Goal: Task Accomplishment & Management: Complete application form

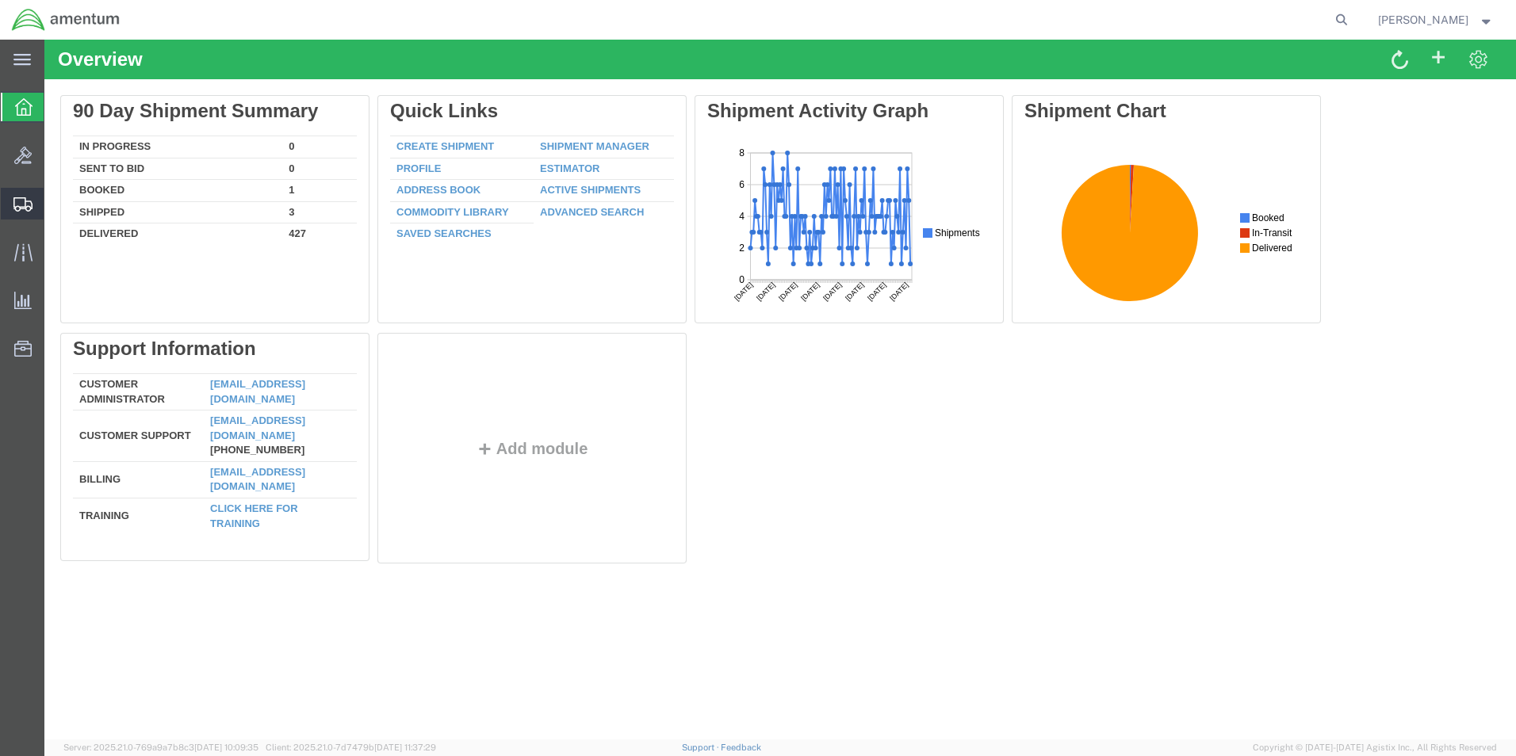
click at [0, 0] on span "Create Shipment" at bounding box center [0, 0] width 0 height 0
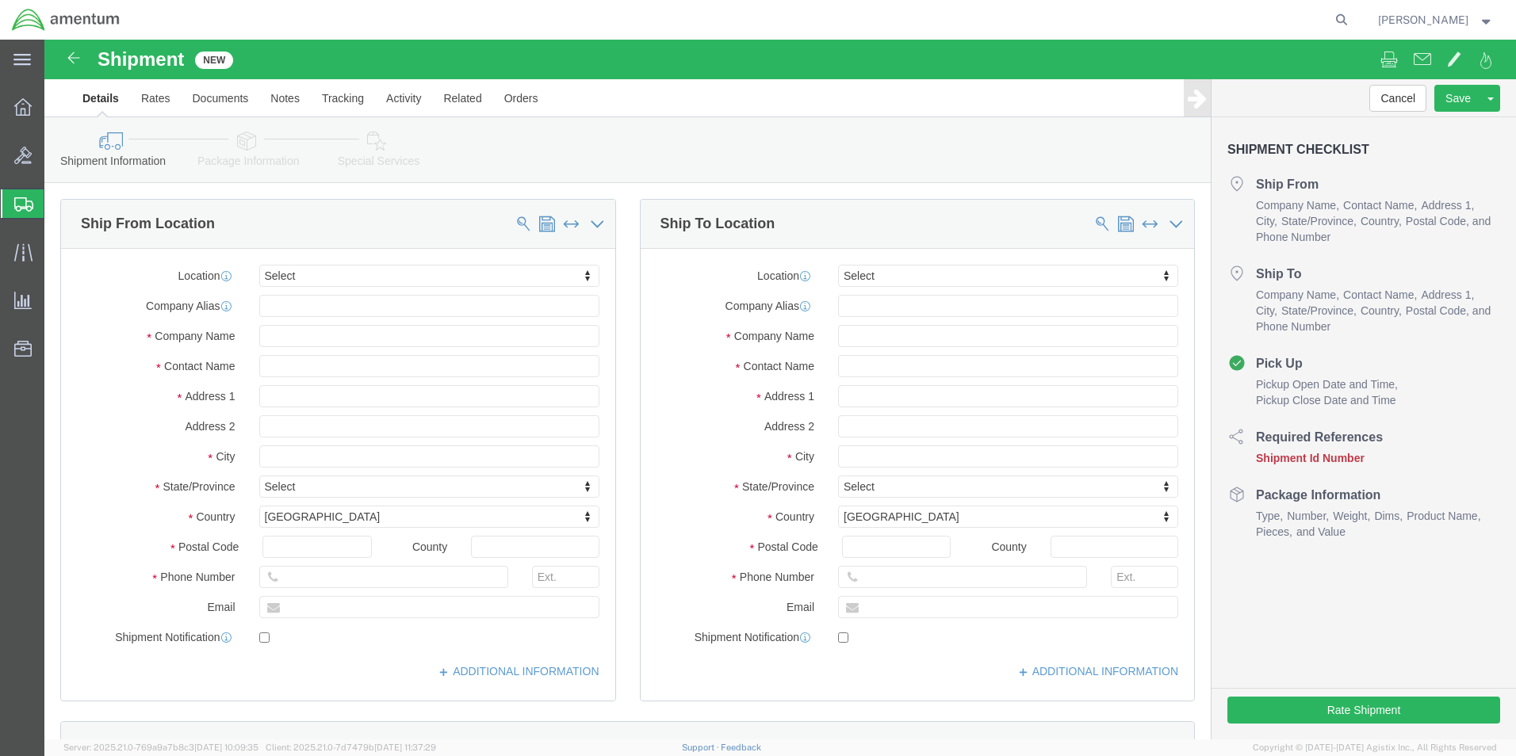
select select
click input "text"
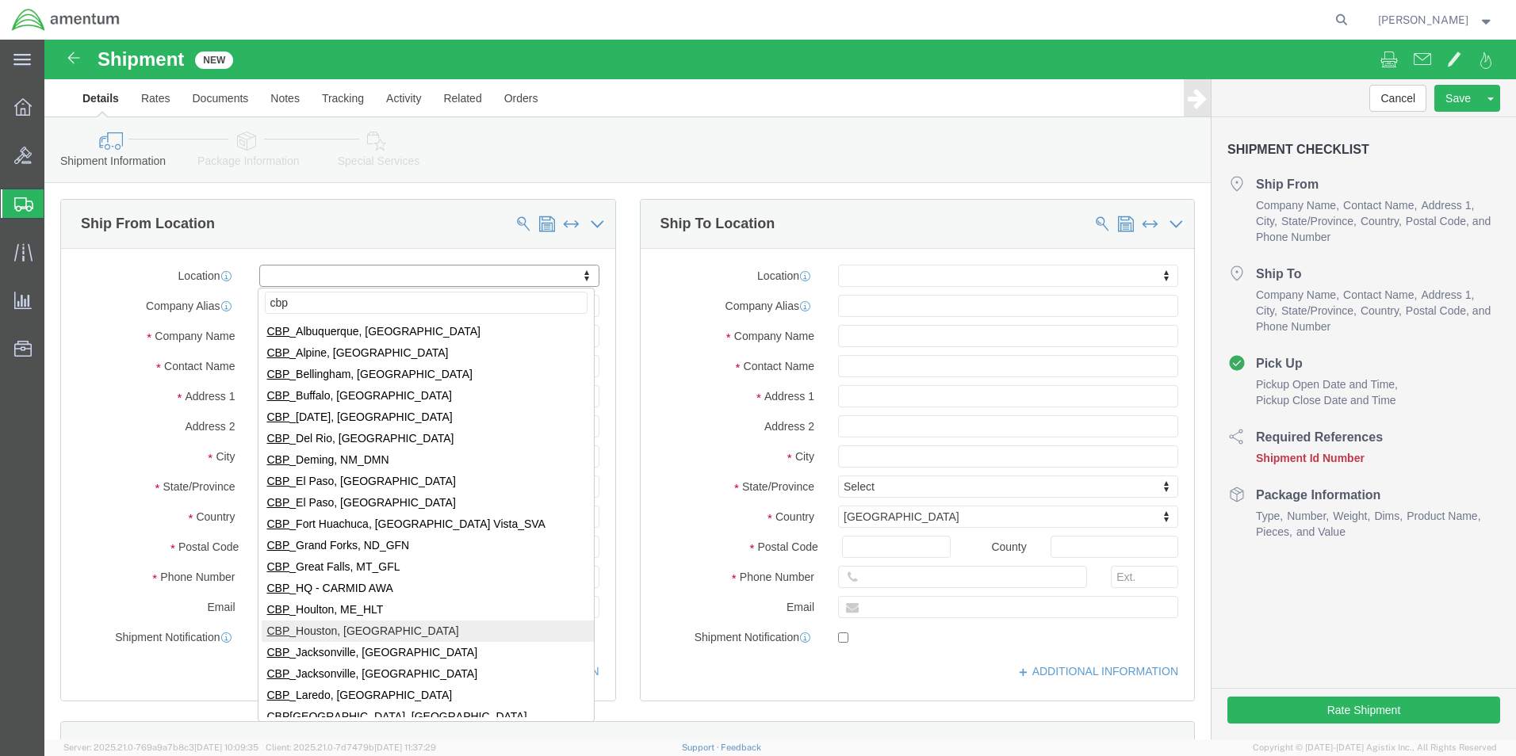
type input "cbp"
select select "49929"
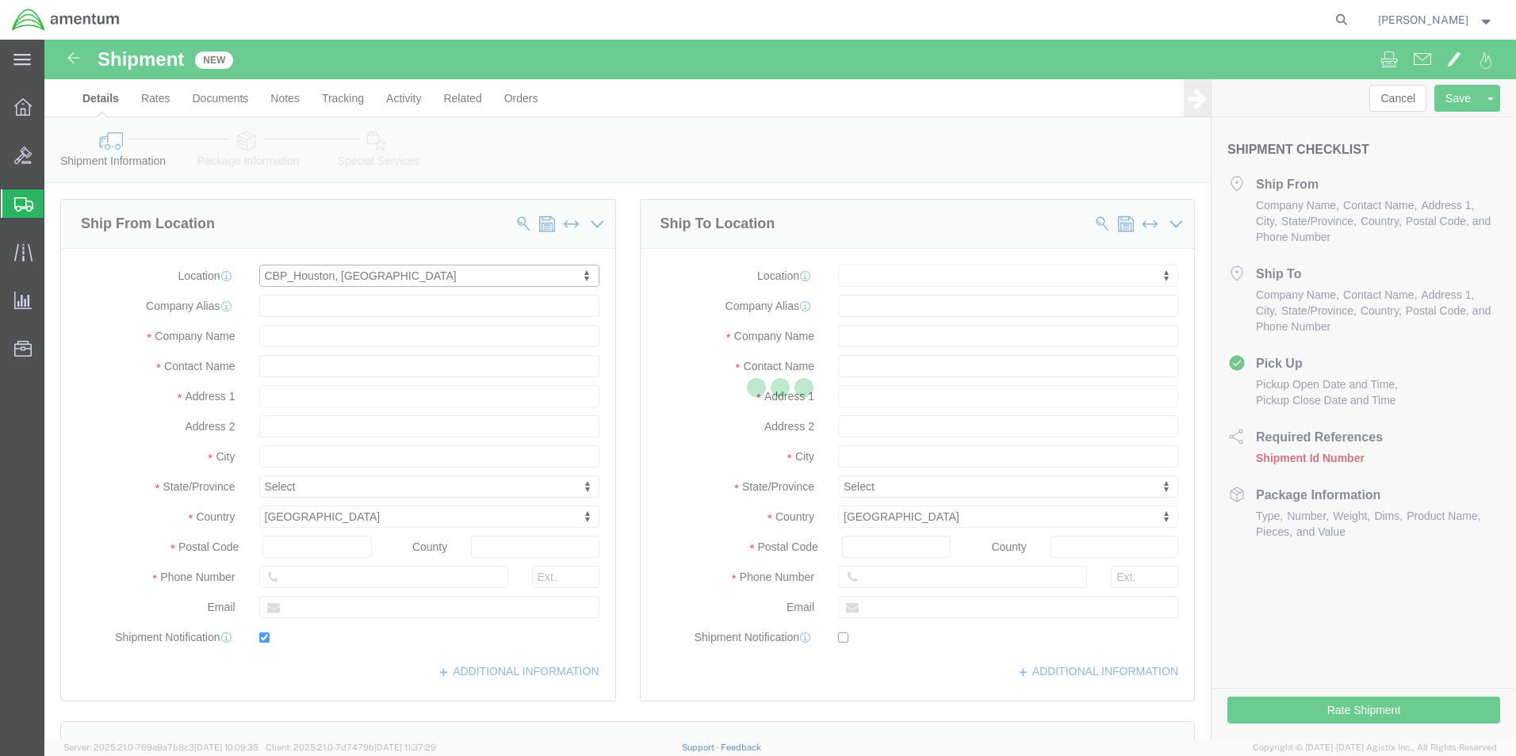
type input "[STREET_ADDRESS][PERSON_NAME]"
type input "Hangar 15A, c/o US CBP"
type input "77303"
type input "[PHONE_NUMBER]"
type input "[PERSON_NAME][EMAIL_ADDRESS][PERSON_NAME][DOMAIN_NAME]"
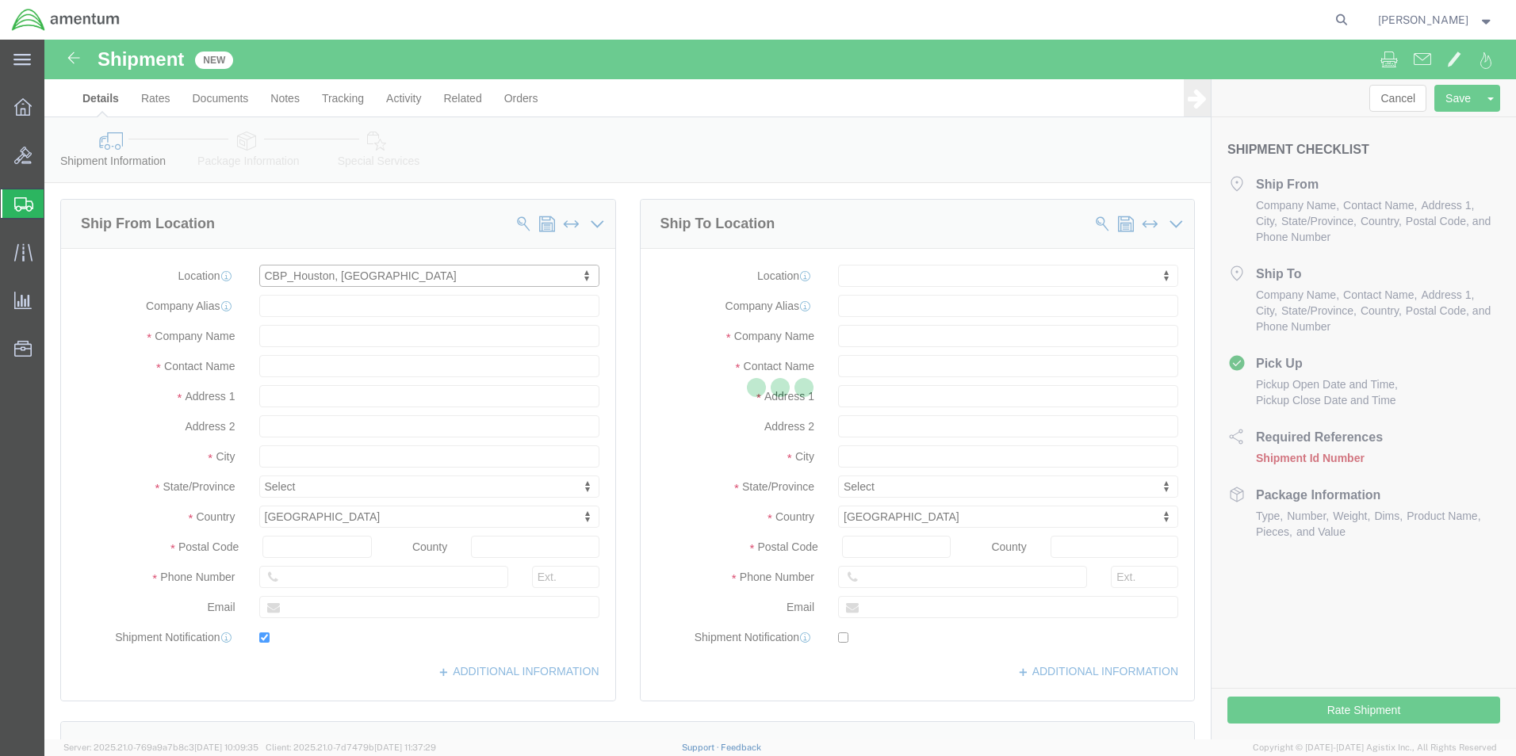
checkbox input "true"
type input "Amentum Services, Inc"
type input "[PERSON_NAME]"
type input "Conroe"
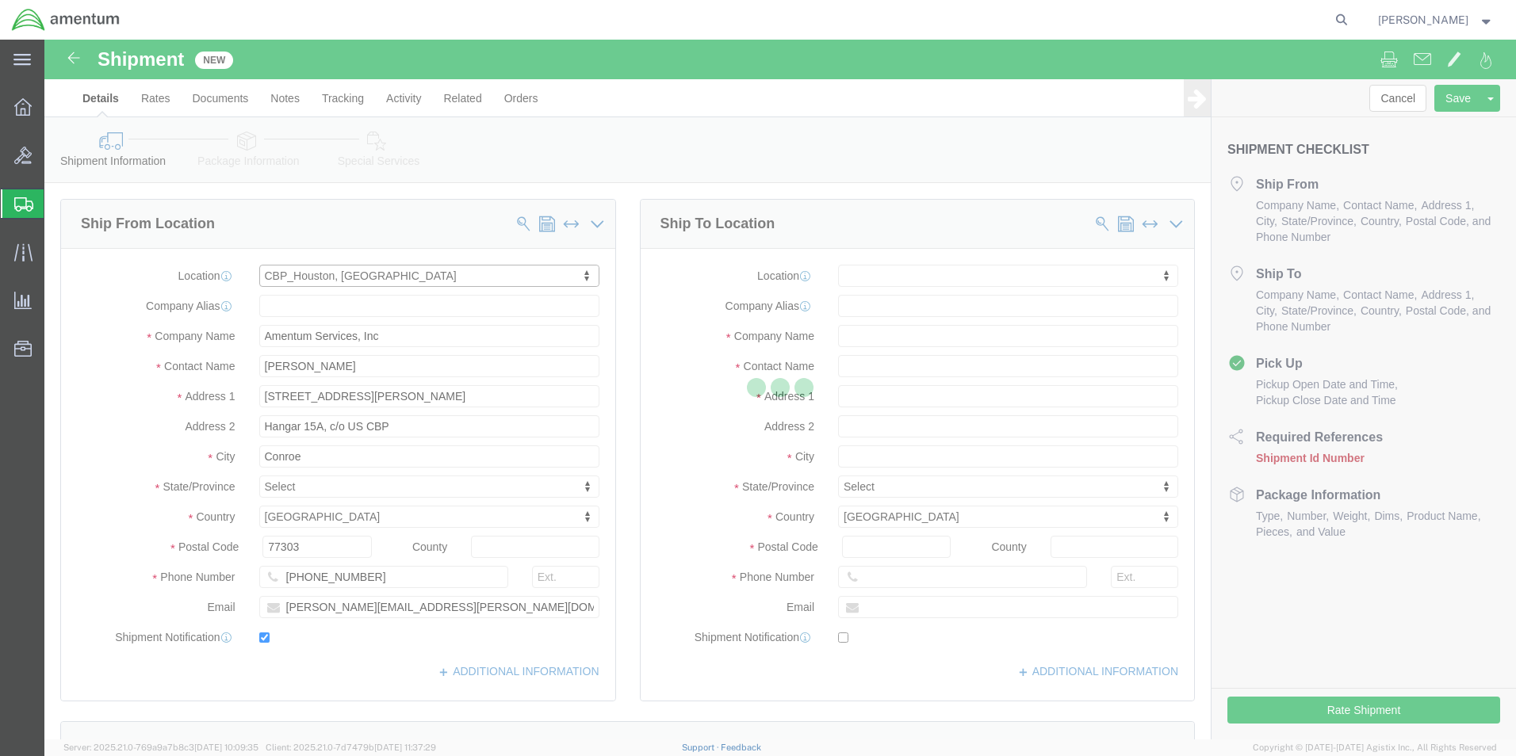
select select "[GEOGRAPHIC_DATA]"
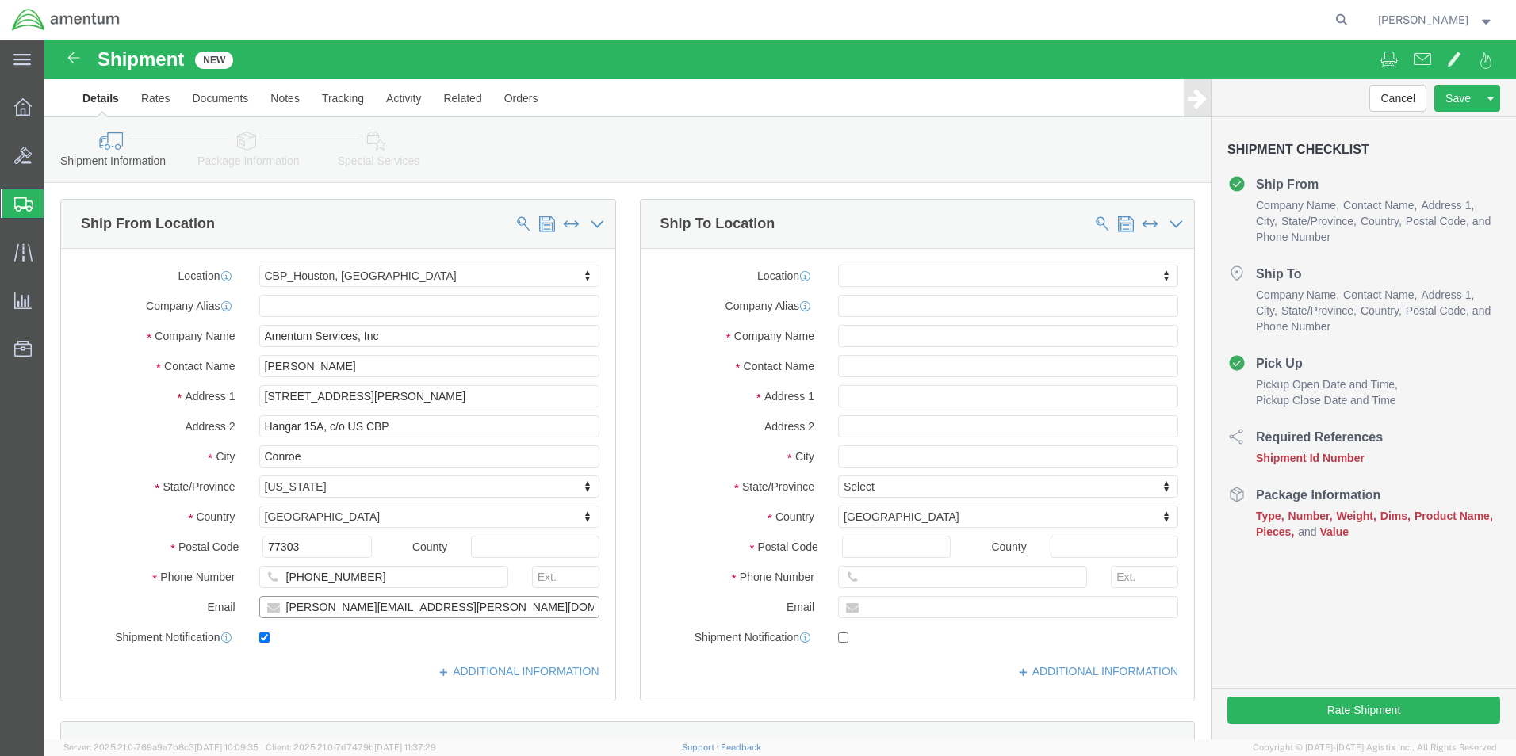
drag, startPoint x: 438, startPoint y: 567, endPoint x: 73, endPoint y: 557, distance: 365.6
click div "Email [PERSON_NAME][EMAIL_ADDRESS][PERSON_NAME][DOMAIN_NAME]"
checkbox input "false"
click input "text"
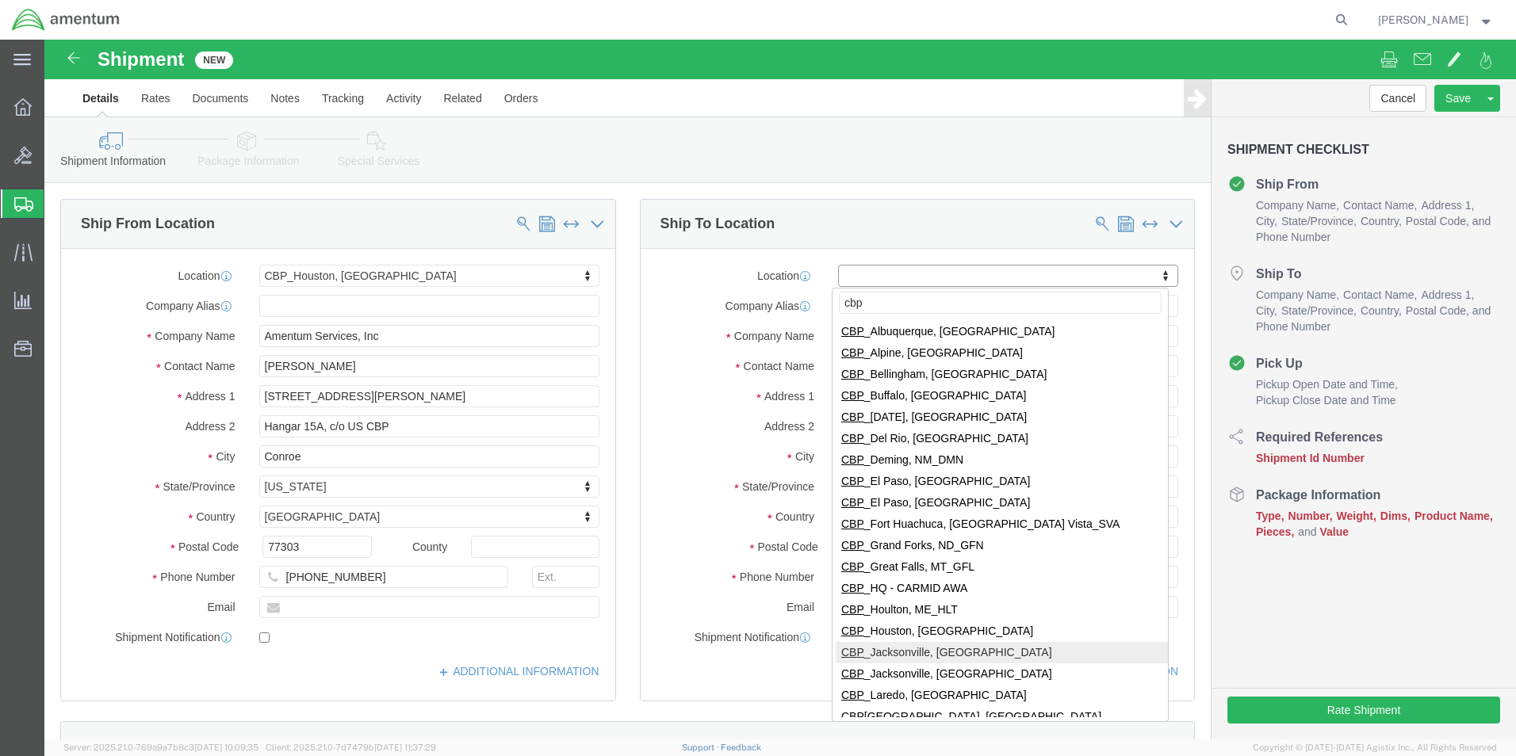
type input "cbp"
select select "49930"
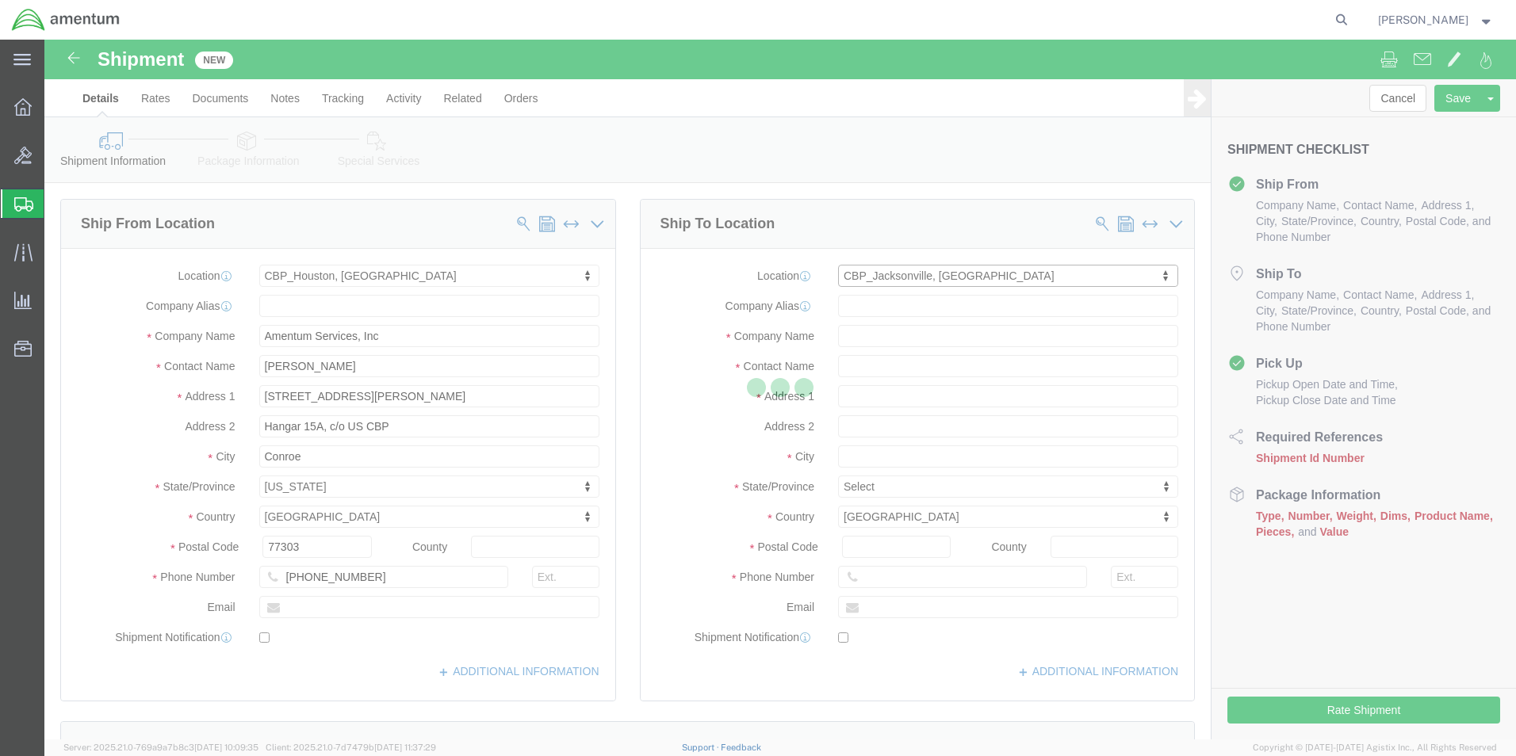
type input "Hangar 1002, [GEOGRAPHIC_DATA]"
type input "32212"
type input "[PHONE_NUMBER]"
type input "Amentum Services, Inc."
type input "[GEOGRAPHIC_DATA]"
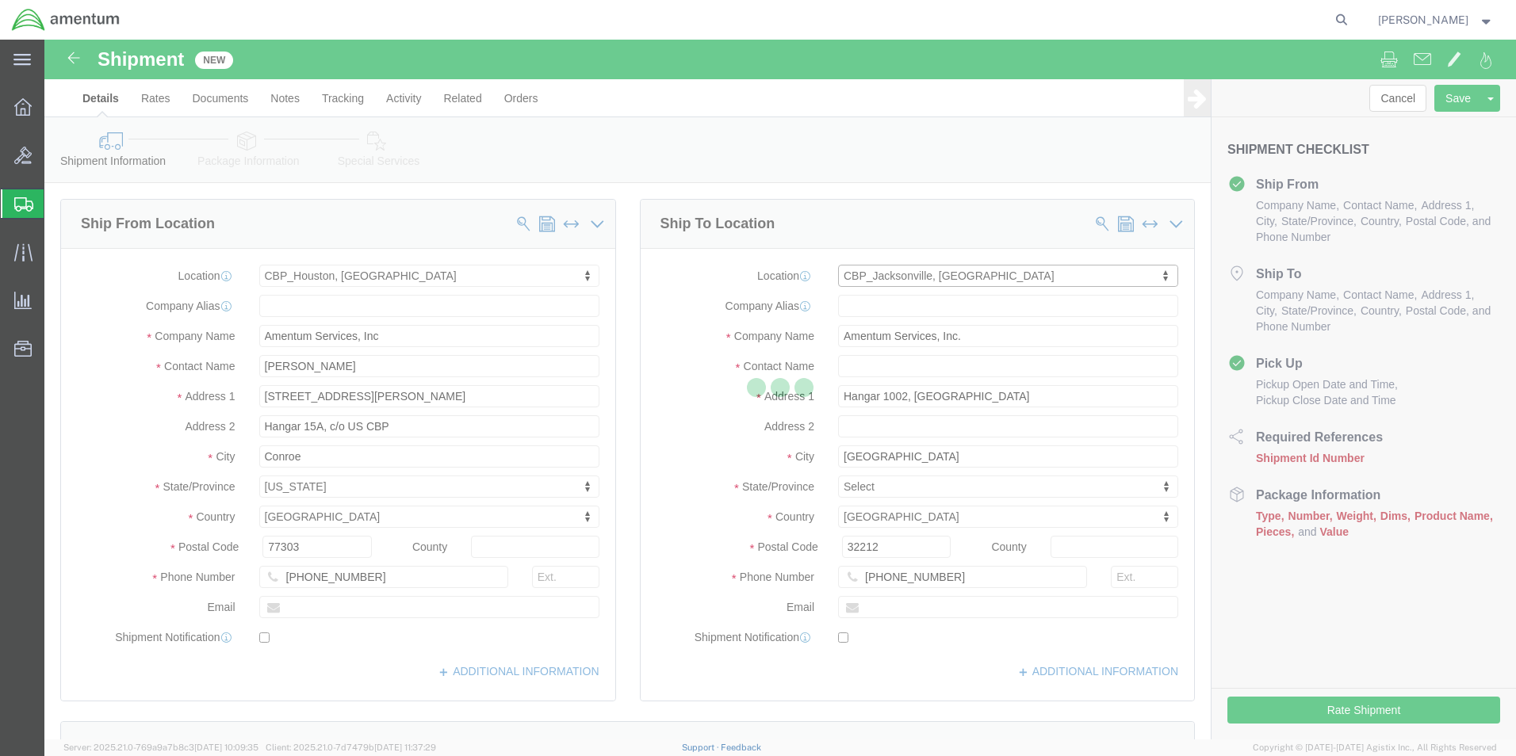
select select "FL"
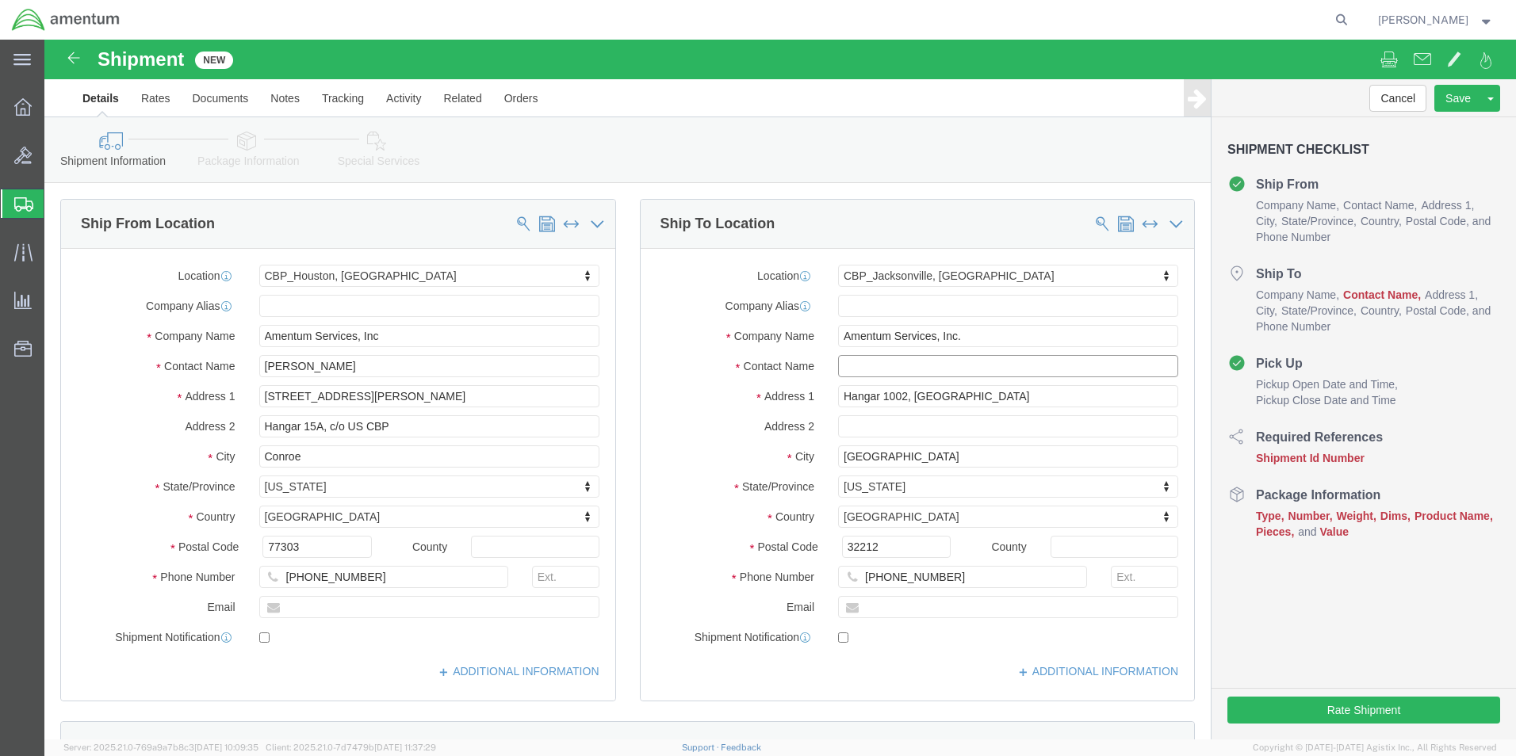
click input "text"
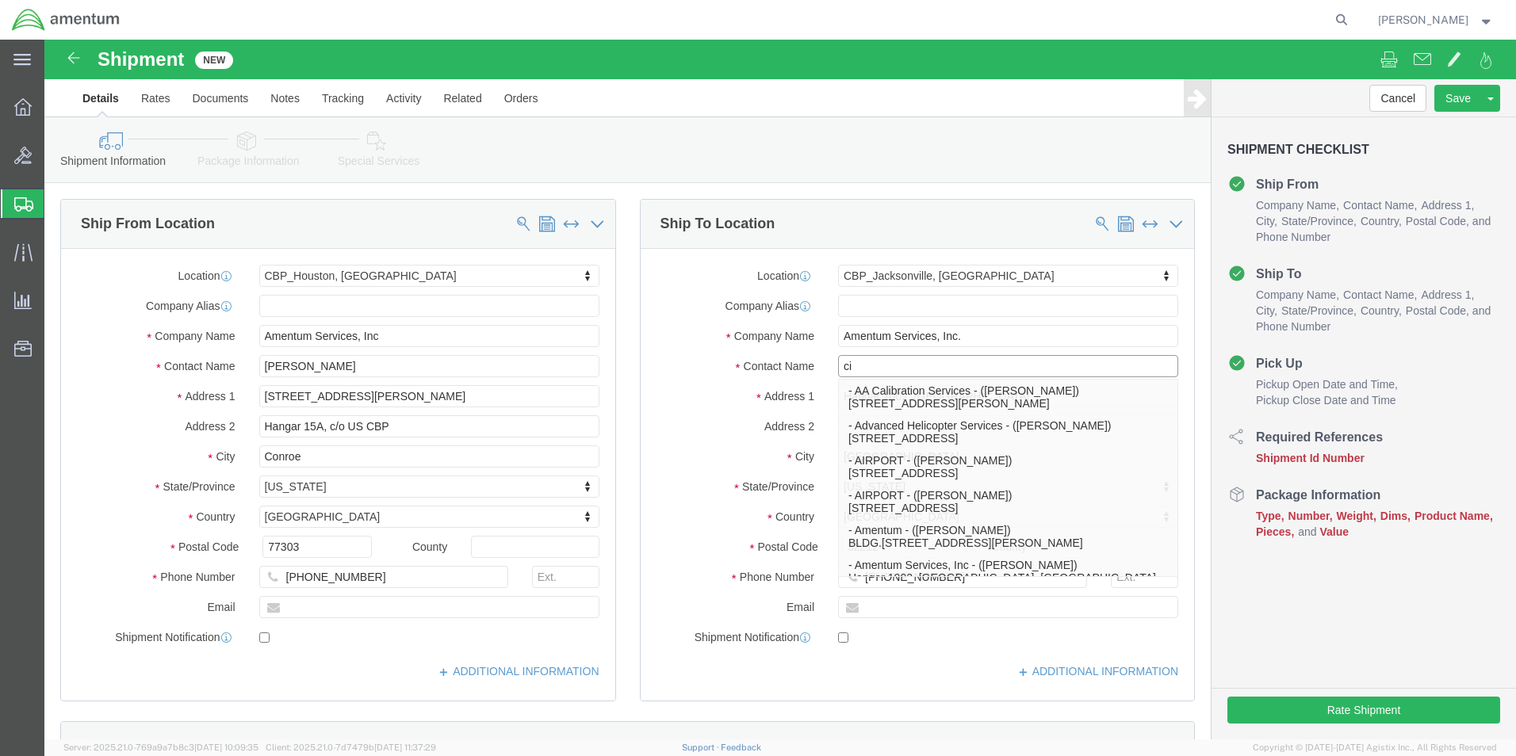
type input "c"
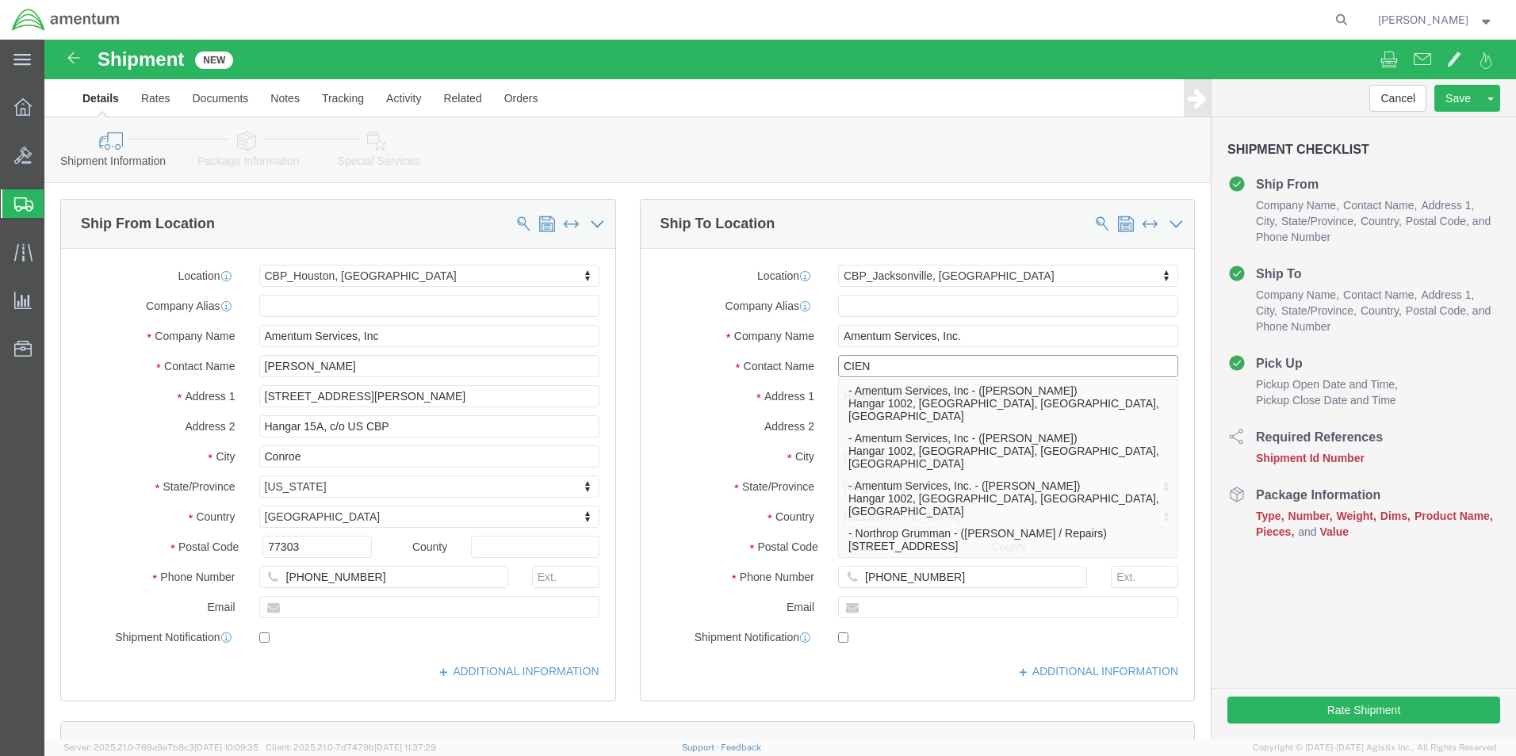
type input "CIENN"
click p "- Amentum Services, Inc - ([PERSON_NAME]) Hangar 1002, [GEOGRAPHIC_DATA], [GEOG…"
select select
type input "Amentum Services, Inc"
type input "[PERSON_NAME]"
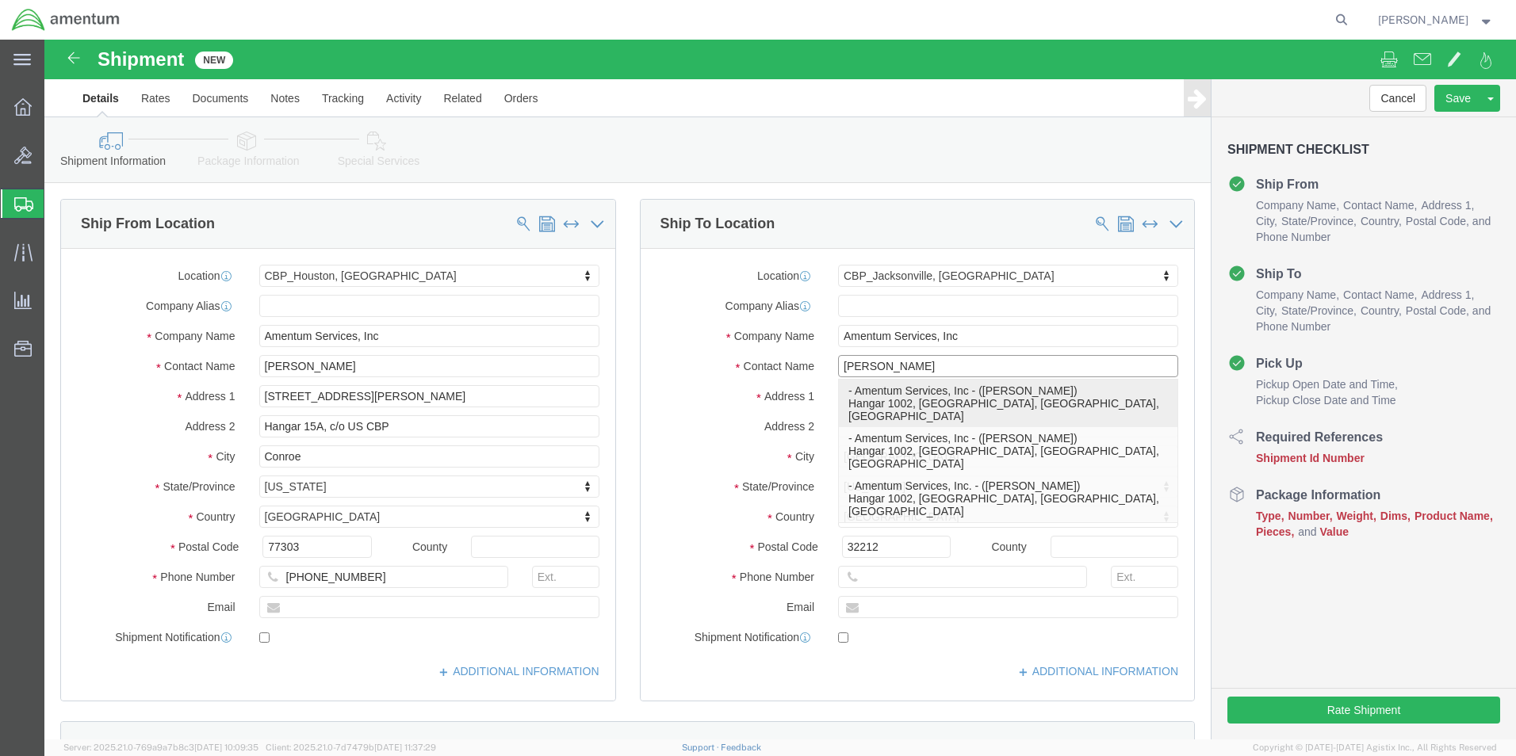
select select "FL"
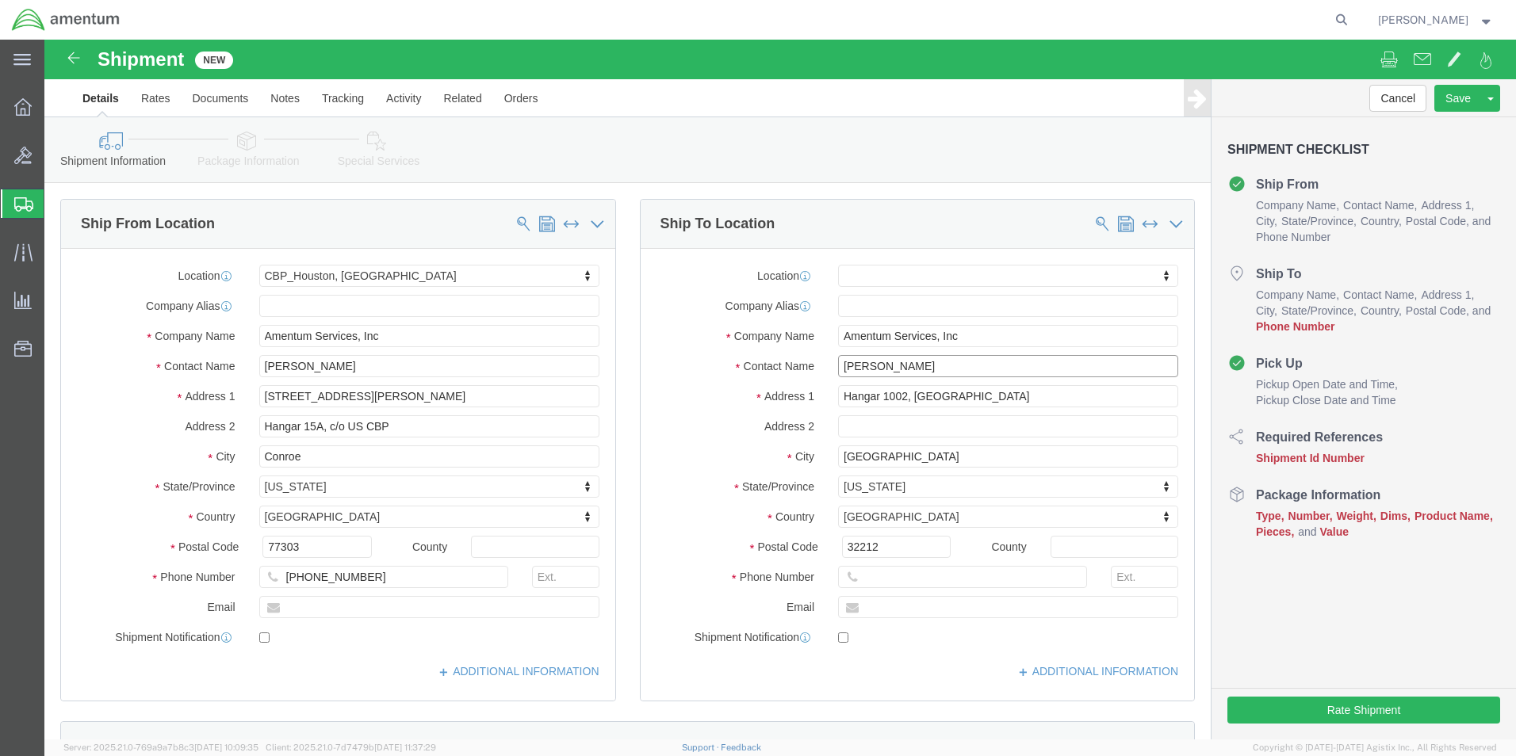
type input "[PERSON_NAME]"
click input "text"
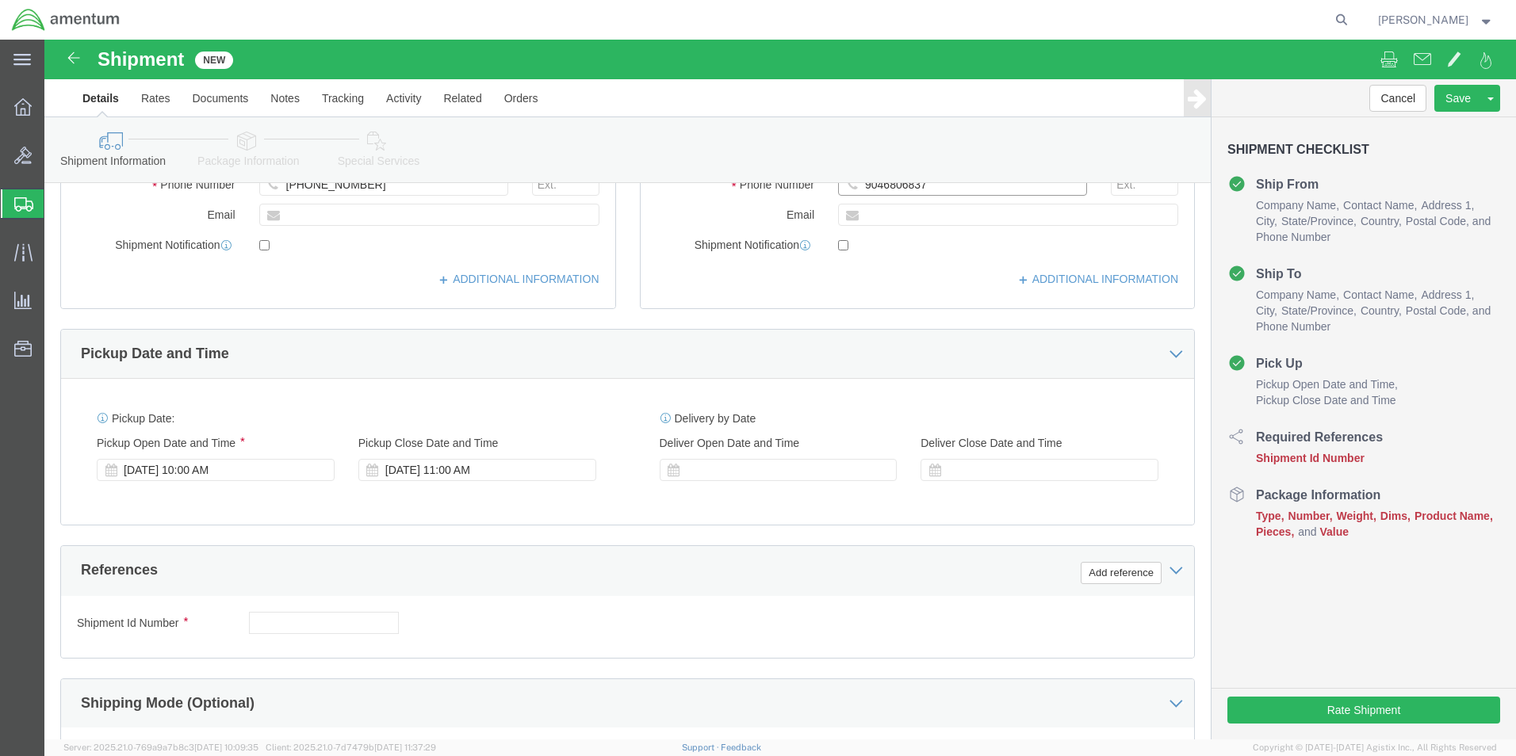
scroll to position [396, 0]
type input "9046806837"
click div "[DATE] 10:00 AM"
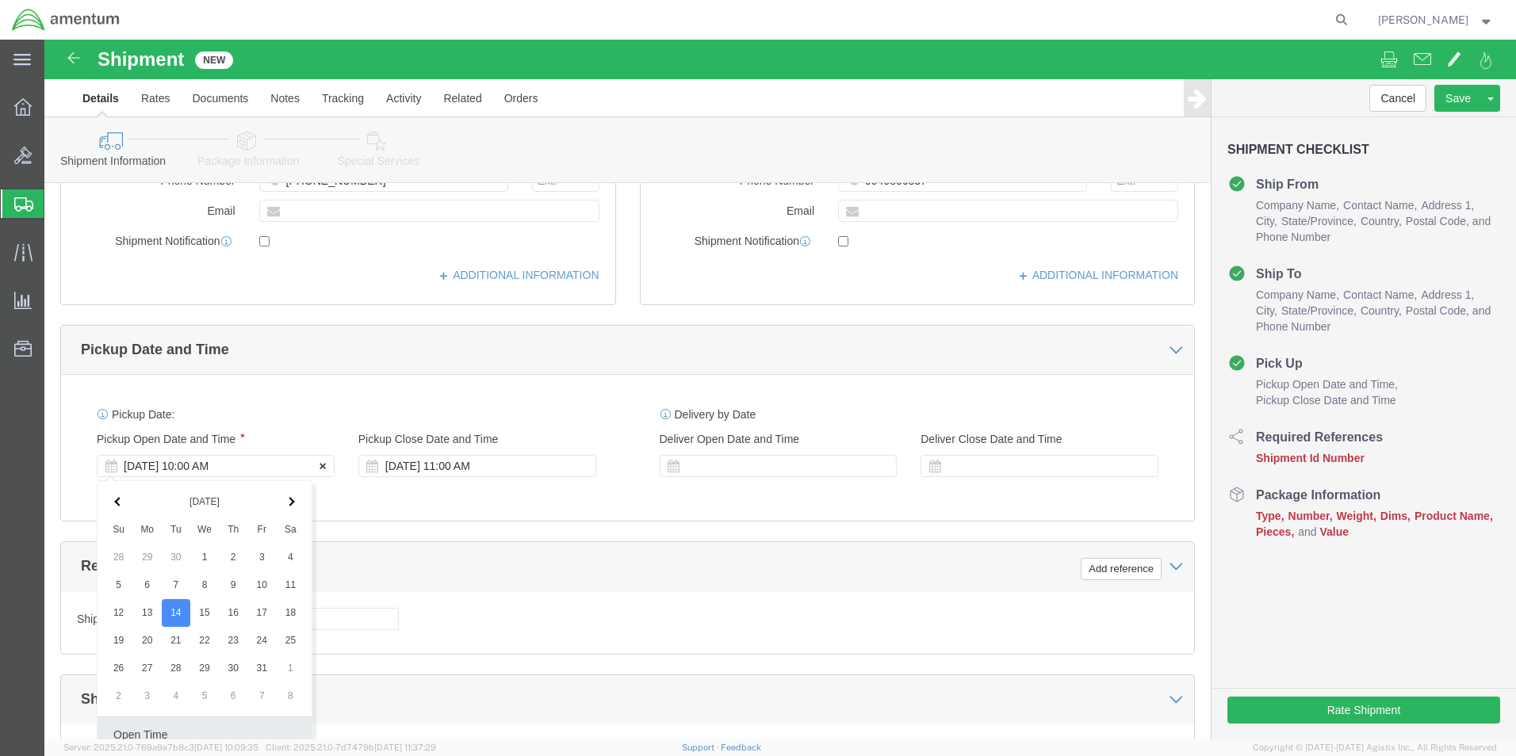
scroll to position [661, 0]
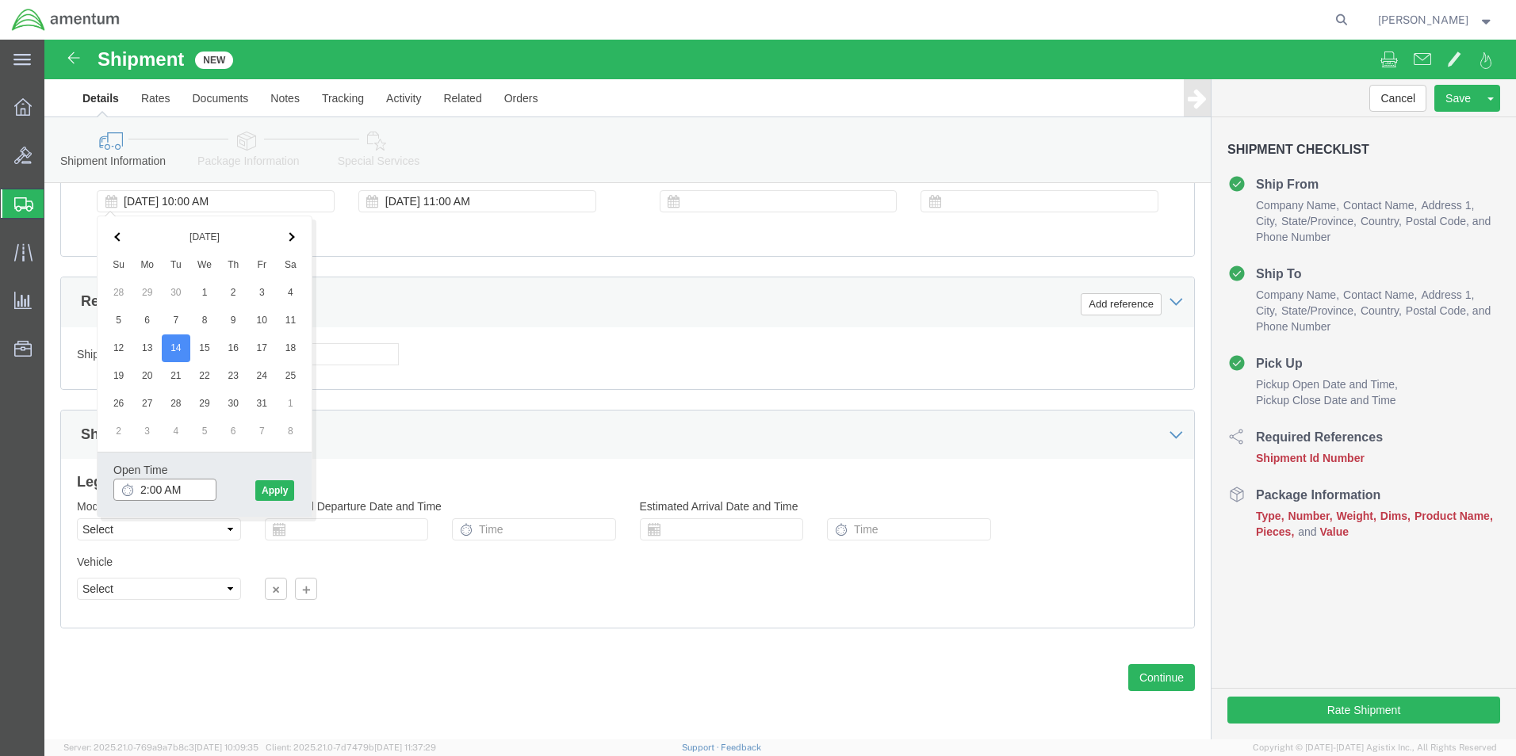
click input "2:00 AM"
type input "2:00 PM"
click button "Apply"
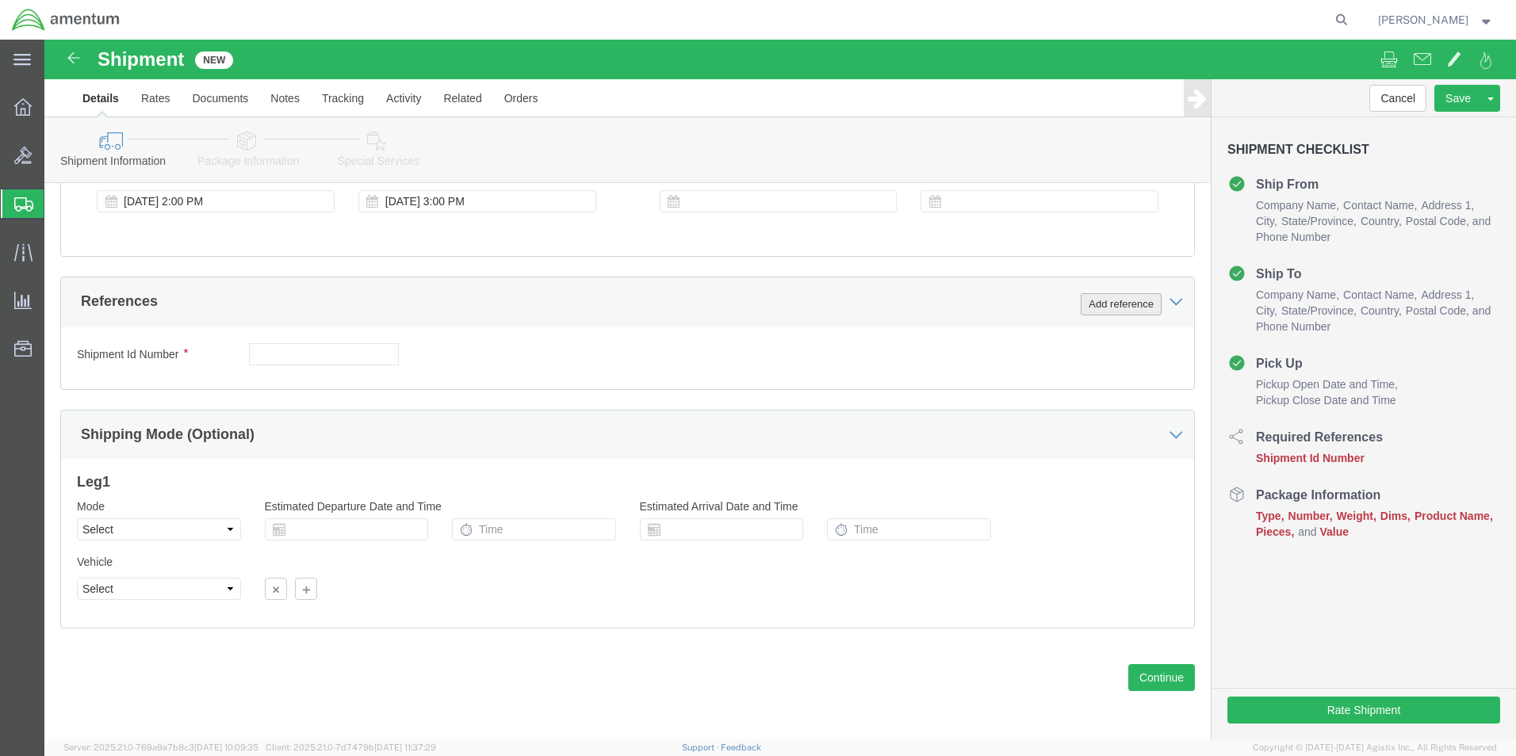
click button "Add reference"
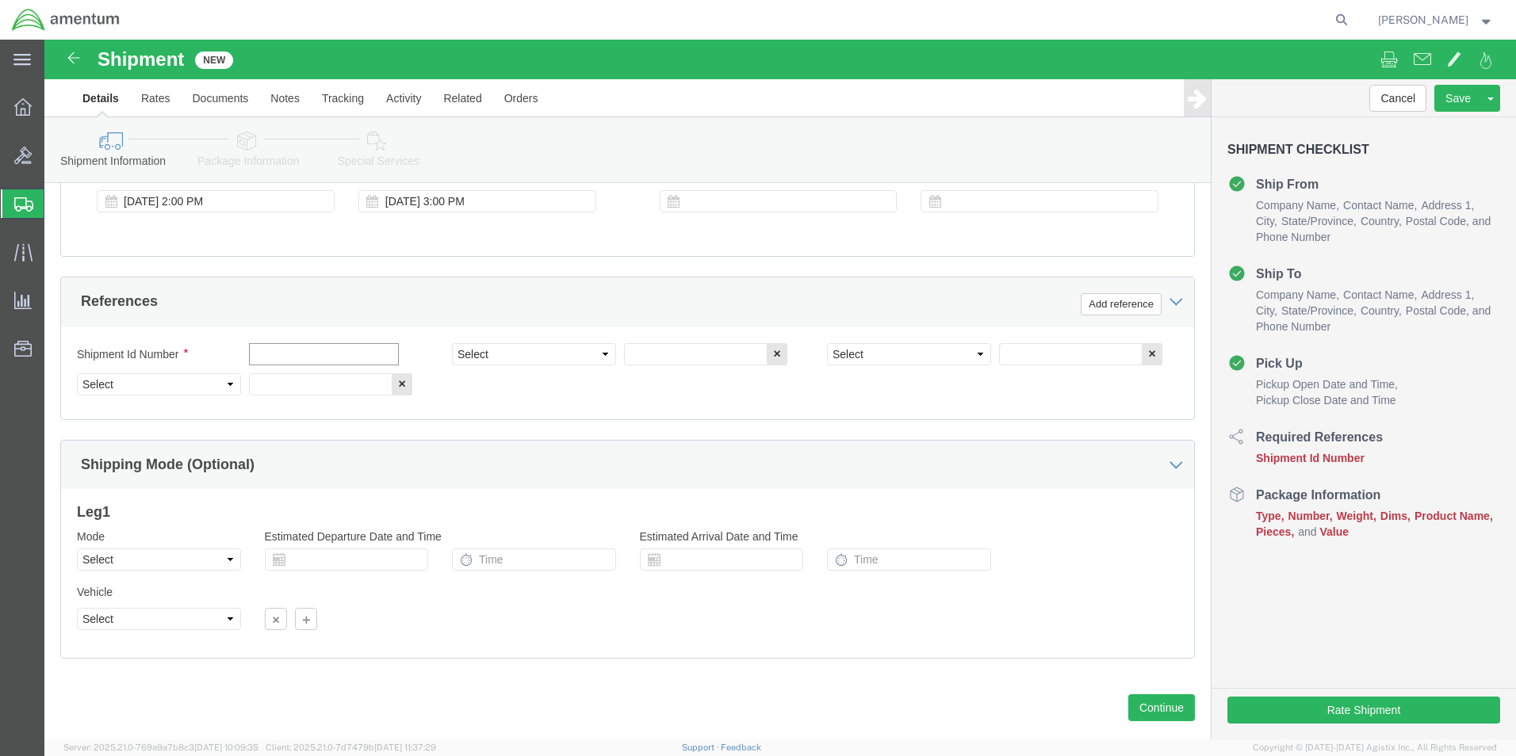
click input "text"
type input "[DATE]"
click select "Select Account Type Activity ID Airline Appointment Number ASN Batch Request # …"
select select "CUSTREF"
click select "Select Account Type Activity ID Airline Appointment Number ASN Batch Request # …"
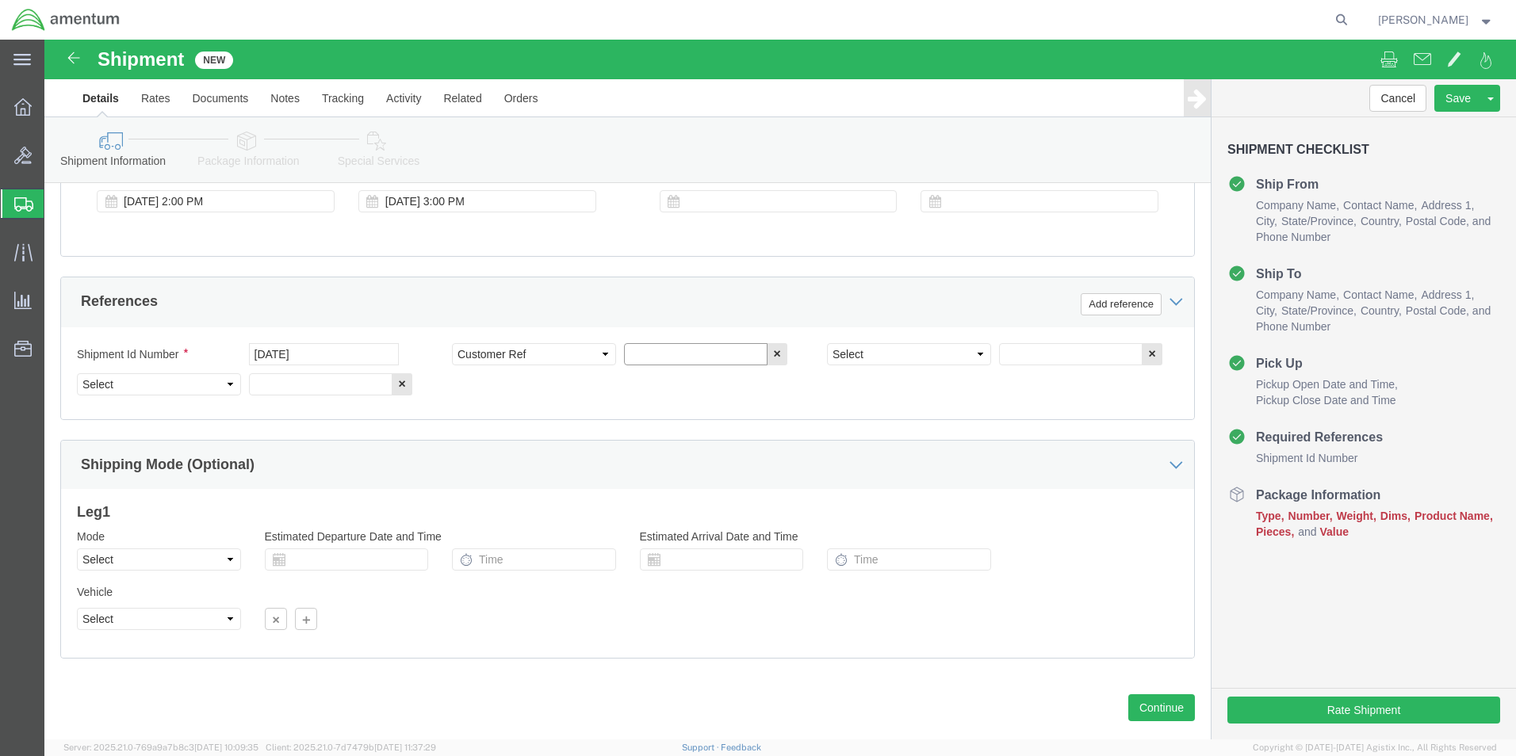
click input "text"
type input "USAGE 614-011908"
click select "Select Account Type Activity ID Airline Appointment Number ASN Batch Request # …"
select select "PROJNUM"
click select "Select Account Type Activity ID Airline Appointment Number ASN Batch Request # …"
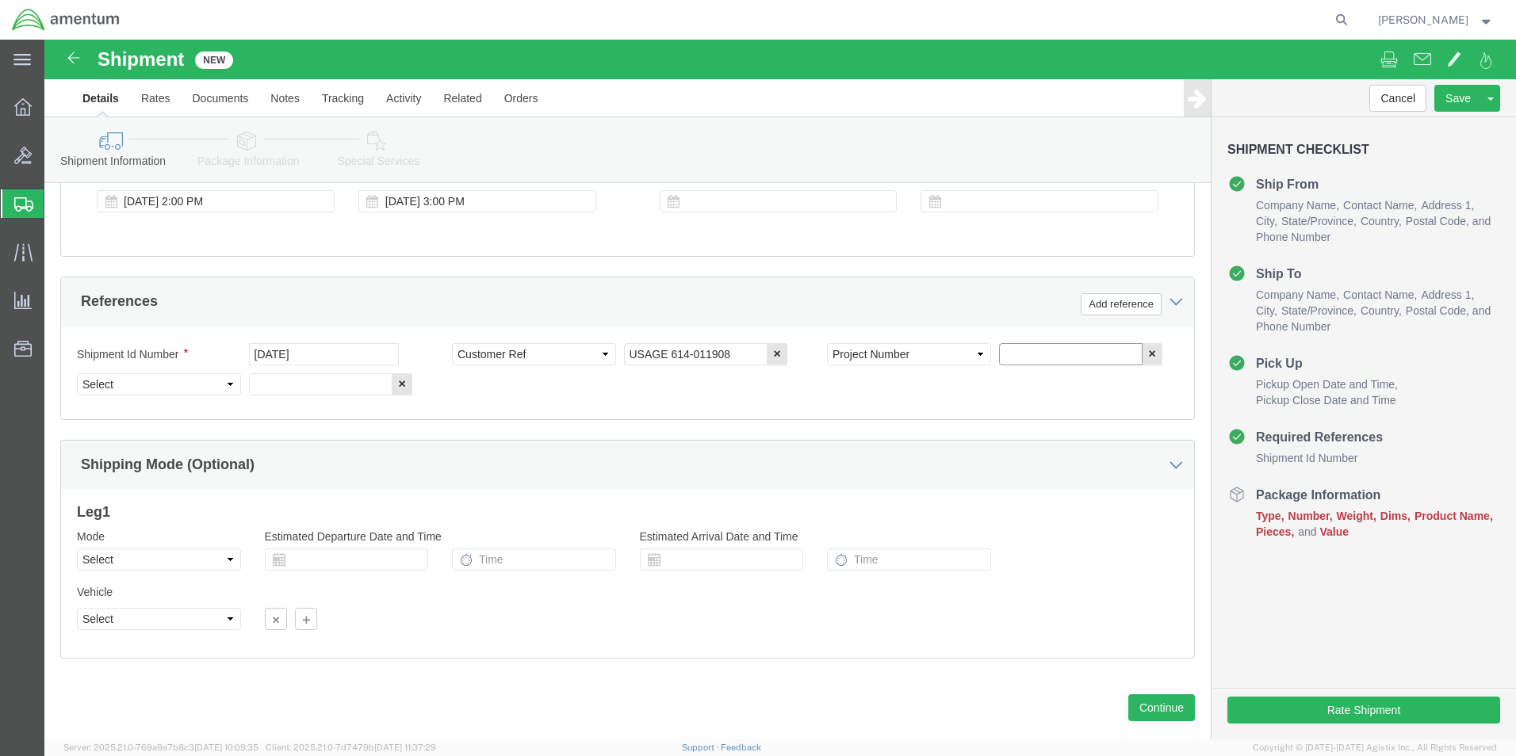
click input "text"
type input "6118.04.03.2219.000.EHO.0000"
click select "Select Account Type Activity ID Airline Appointment Number ASN Batch Request # …"
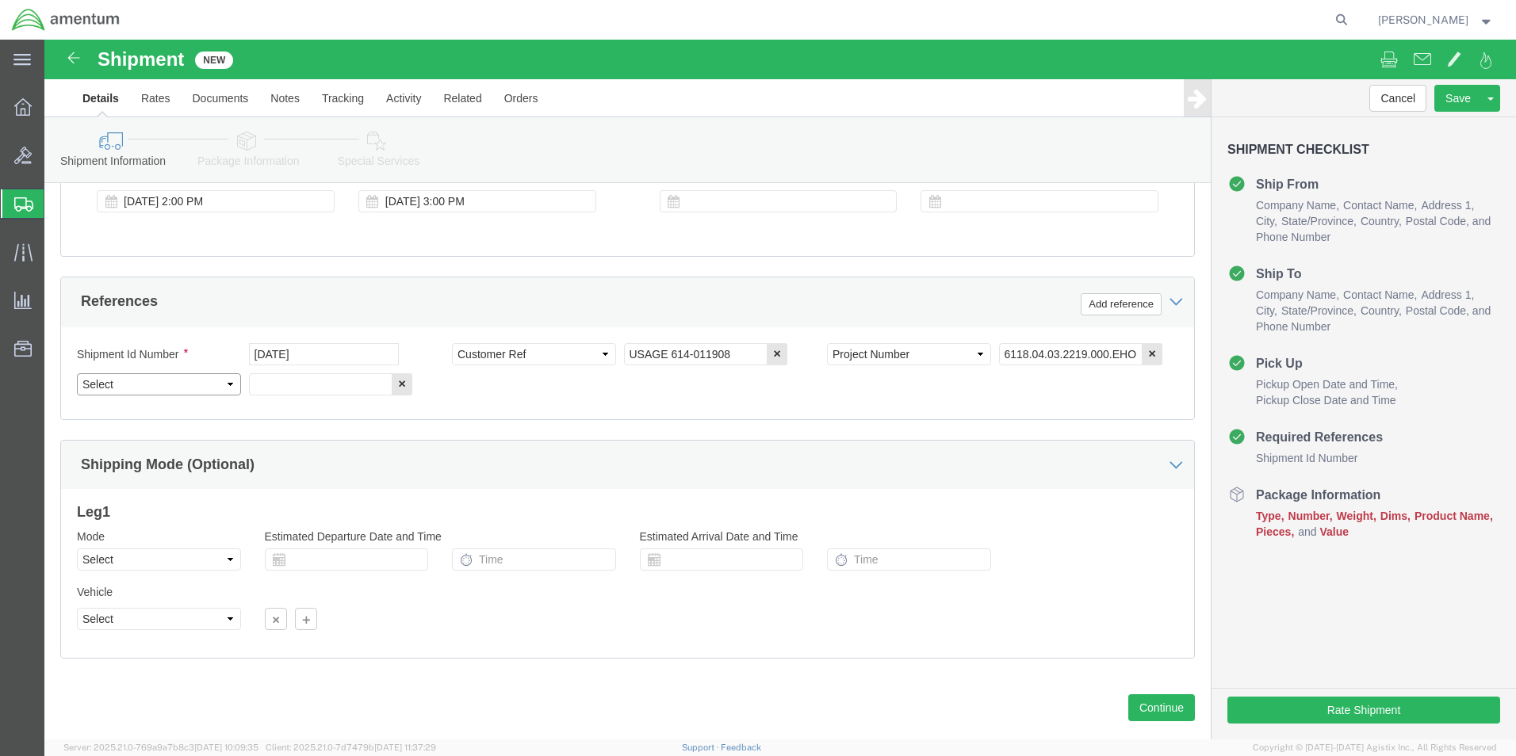
select select "DEPT"
click select "Select Account Type Activity ID Airline Appointment Number ASN Batch Request # …"
click input "text"
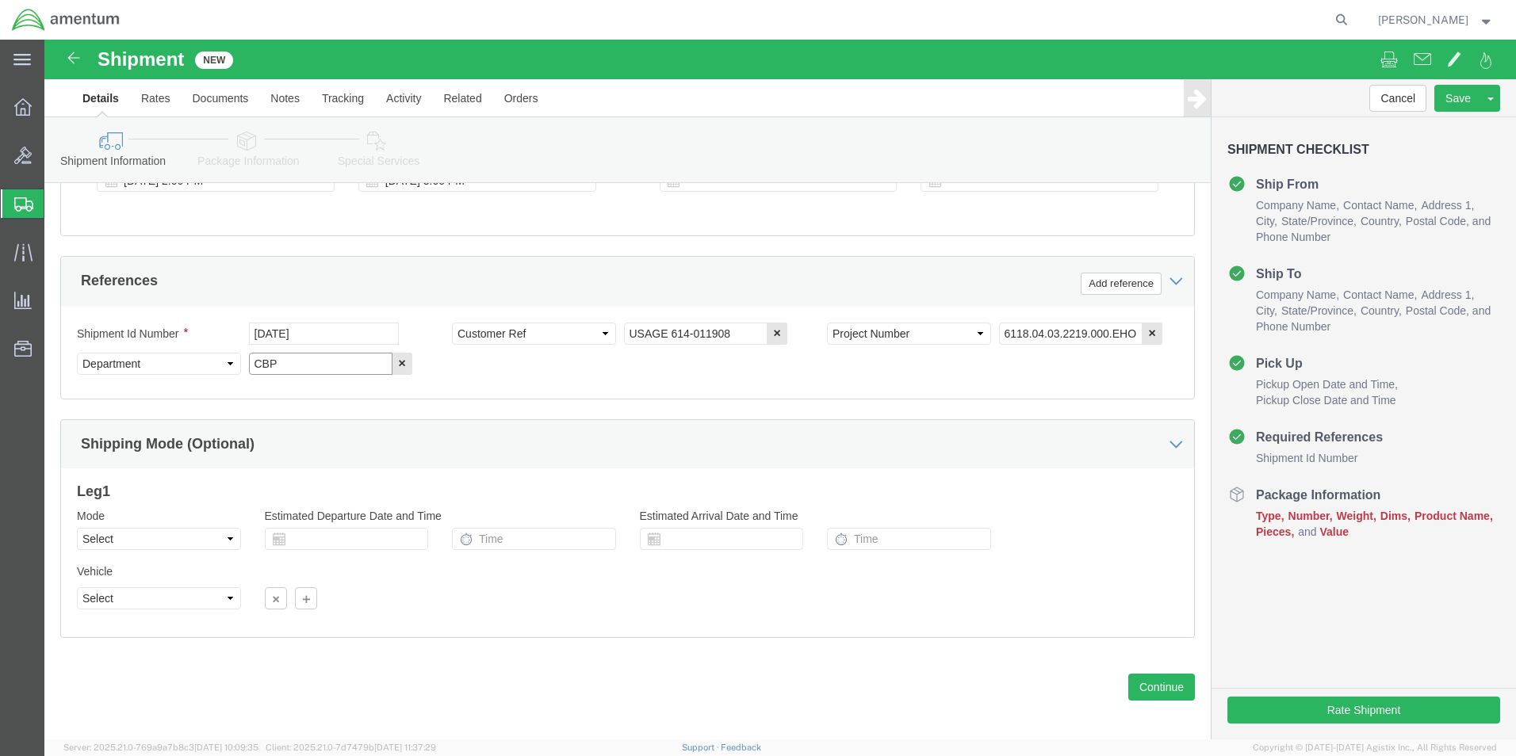
scroll to position [691, 0]
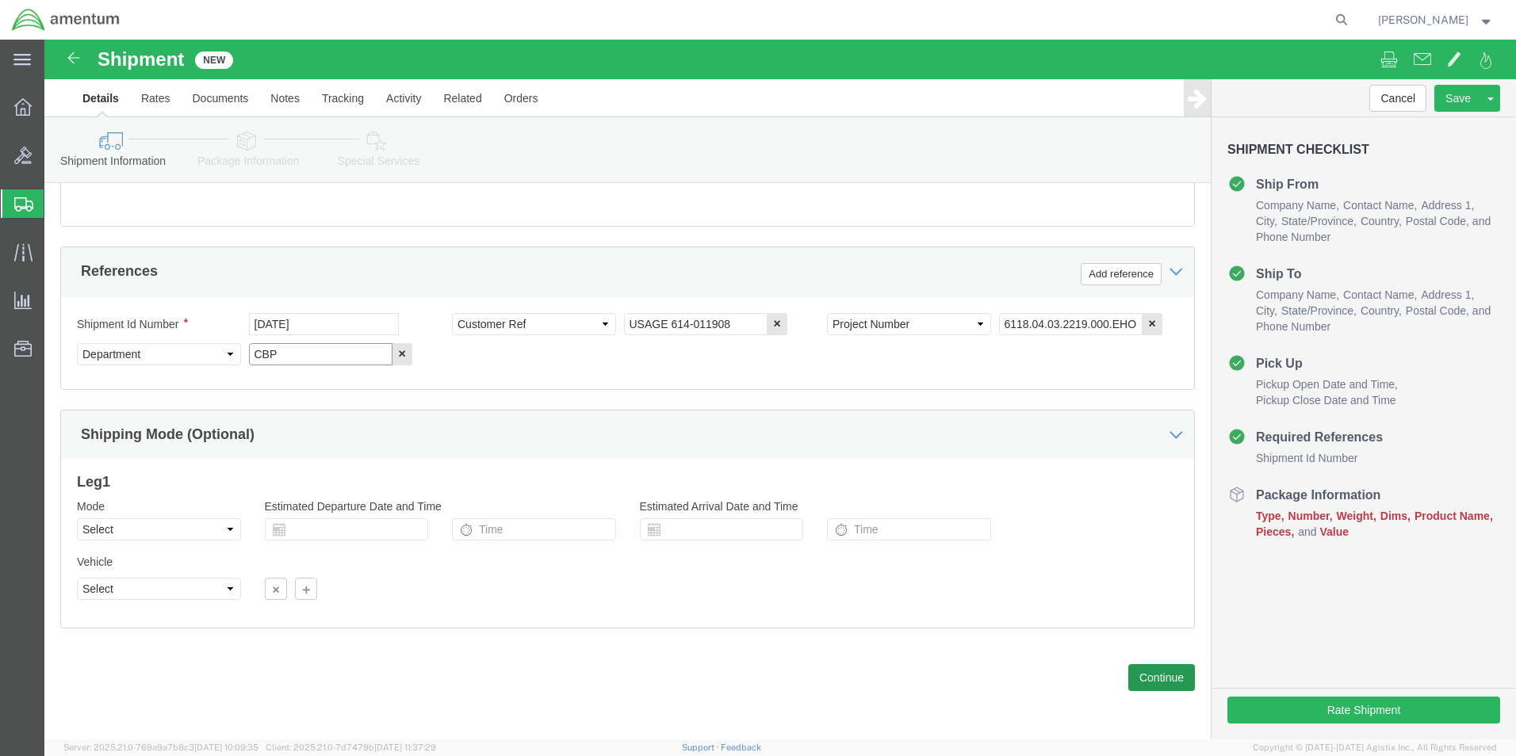
type input "CBP"
click button "Continue"
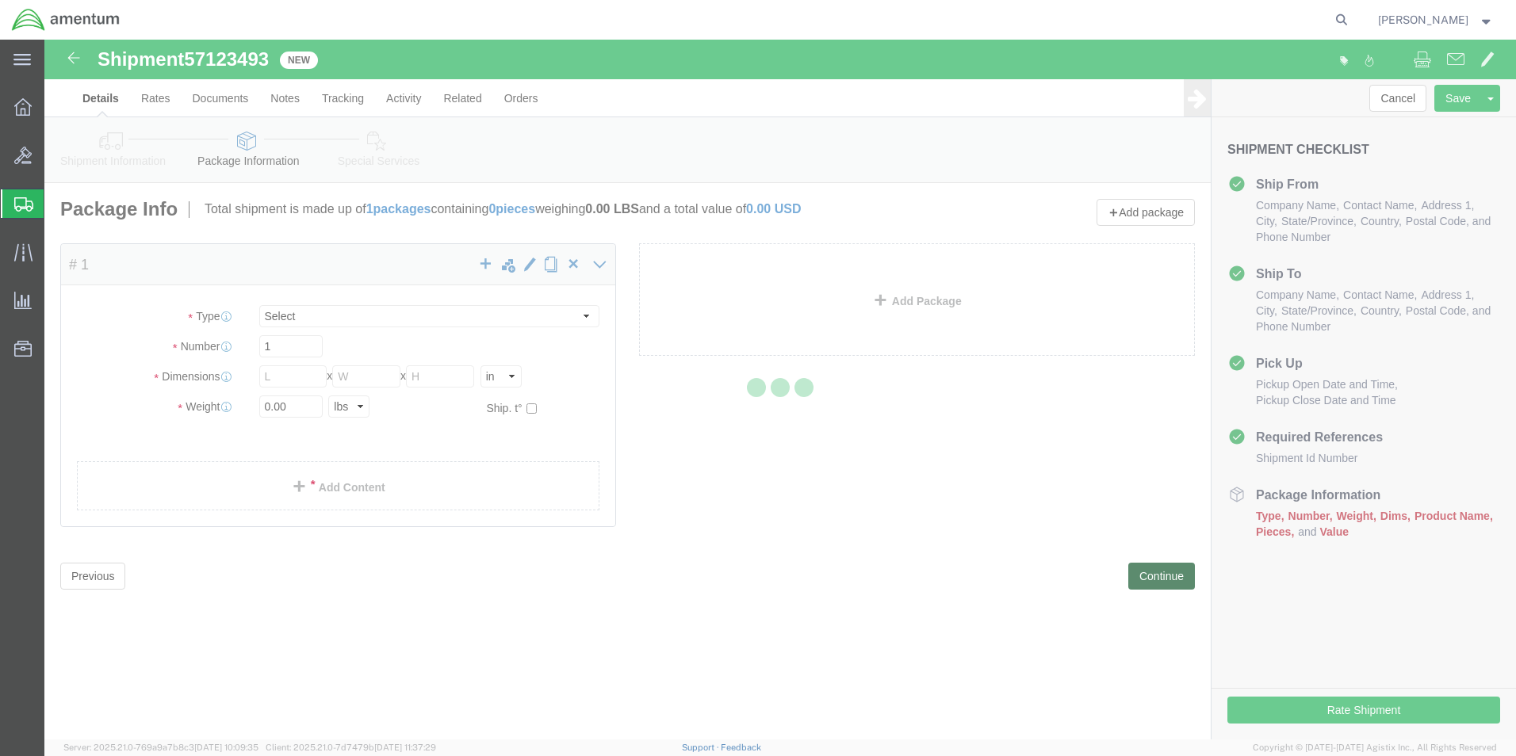
select select "CBOX"
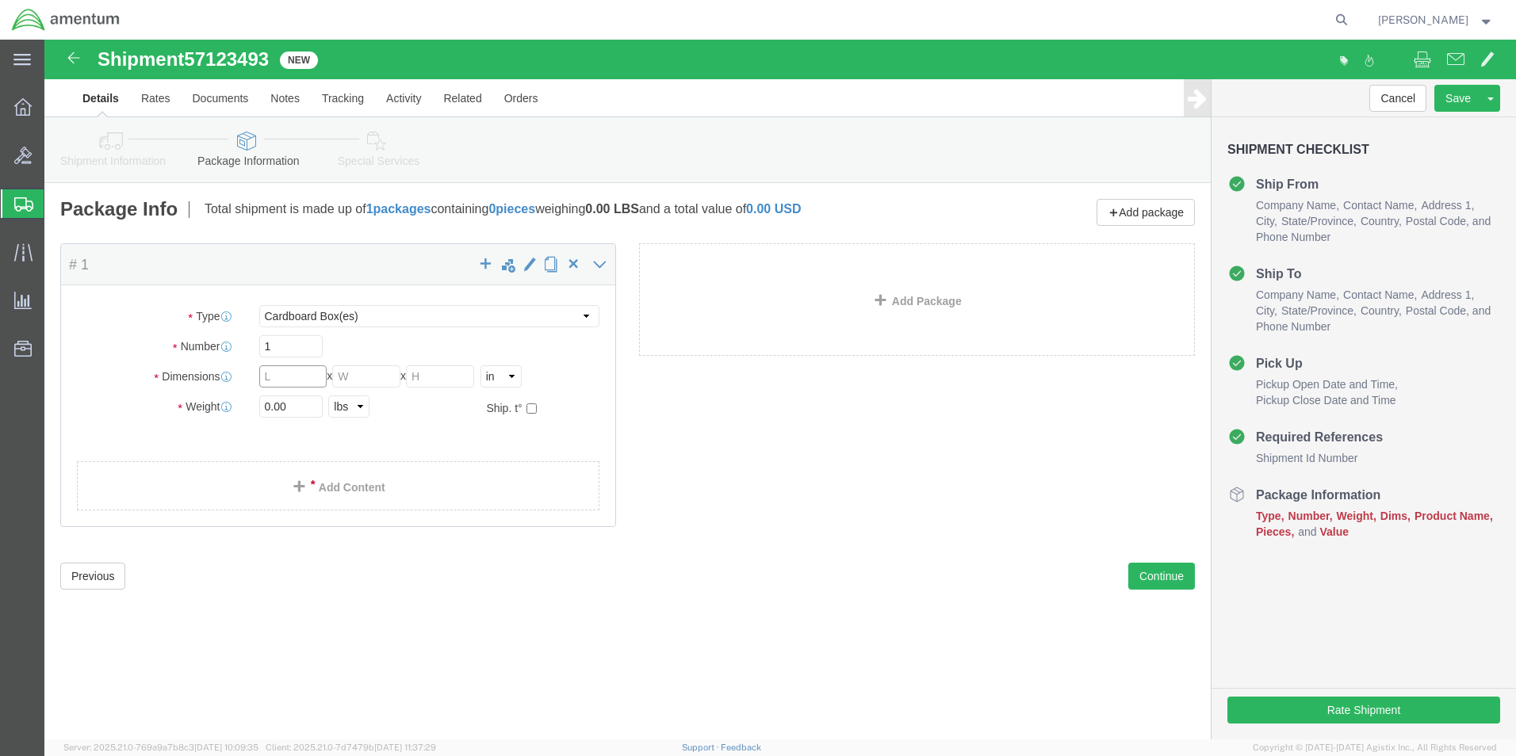
click input "text"
type input "12"
click input "text"
type input "10"
click input "text"
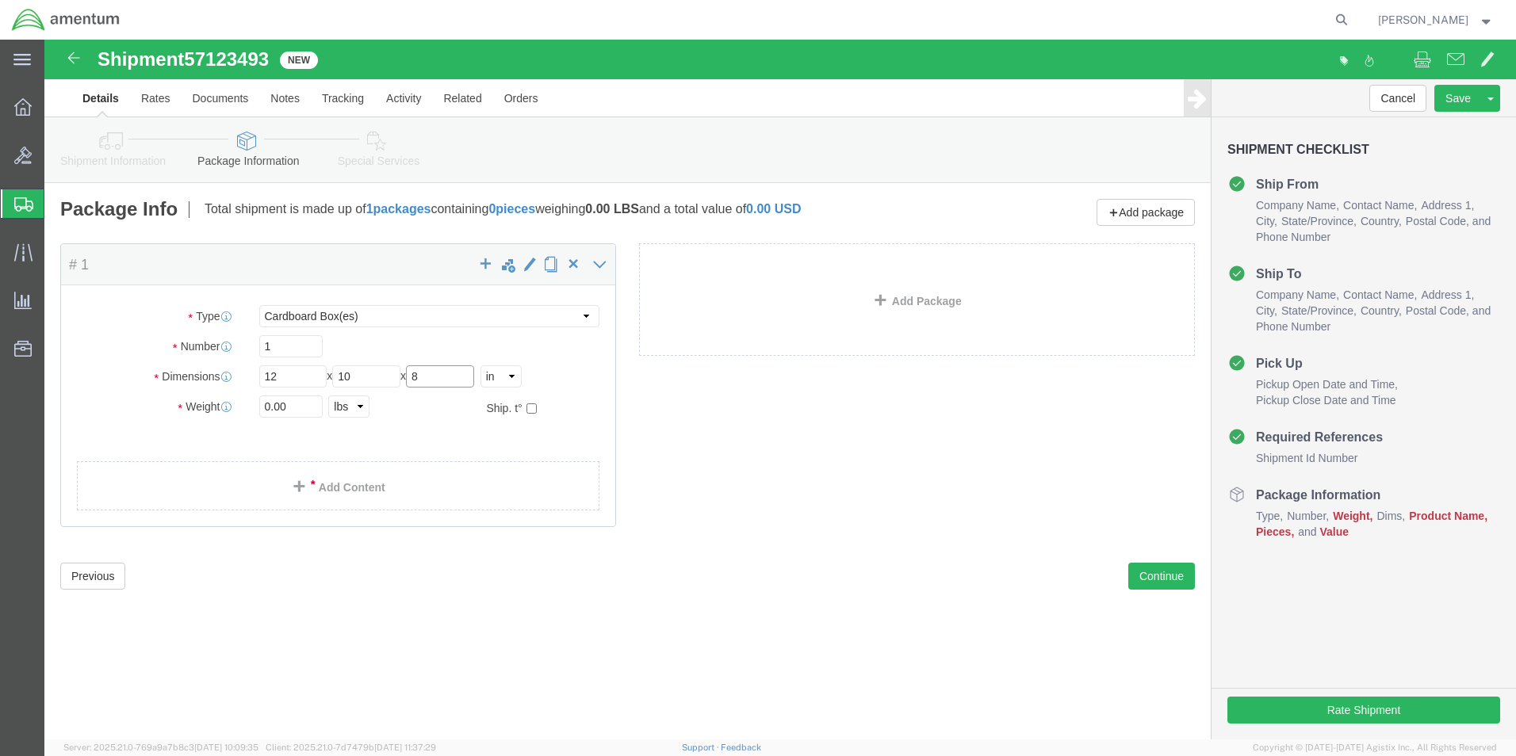
type input "8"
click input "0.00"
type input "0"
type input "2.00"
click link "Add Content"
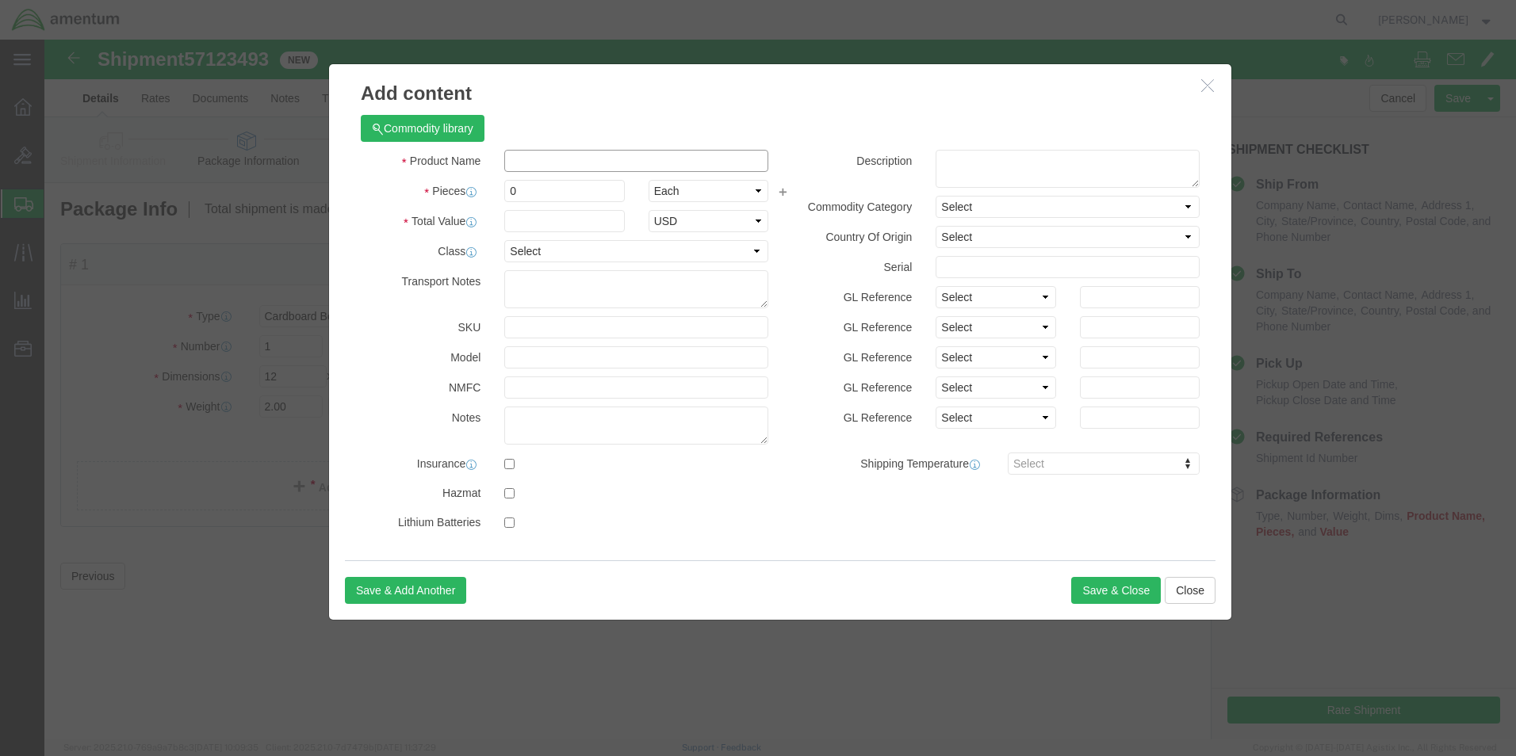
click input "text"
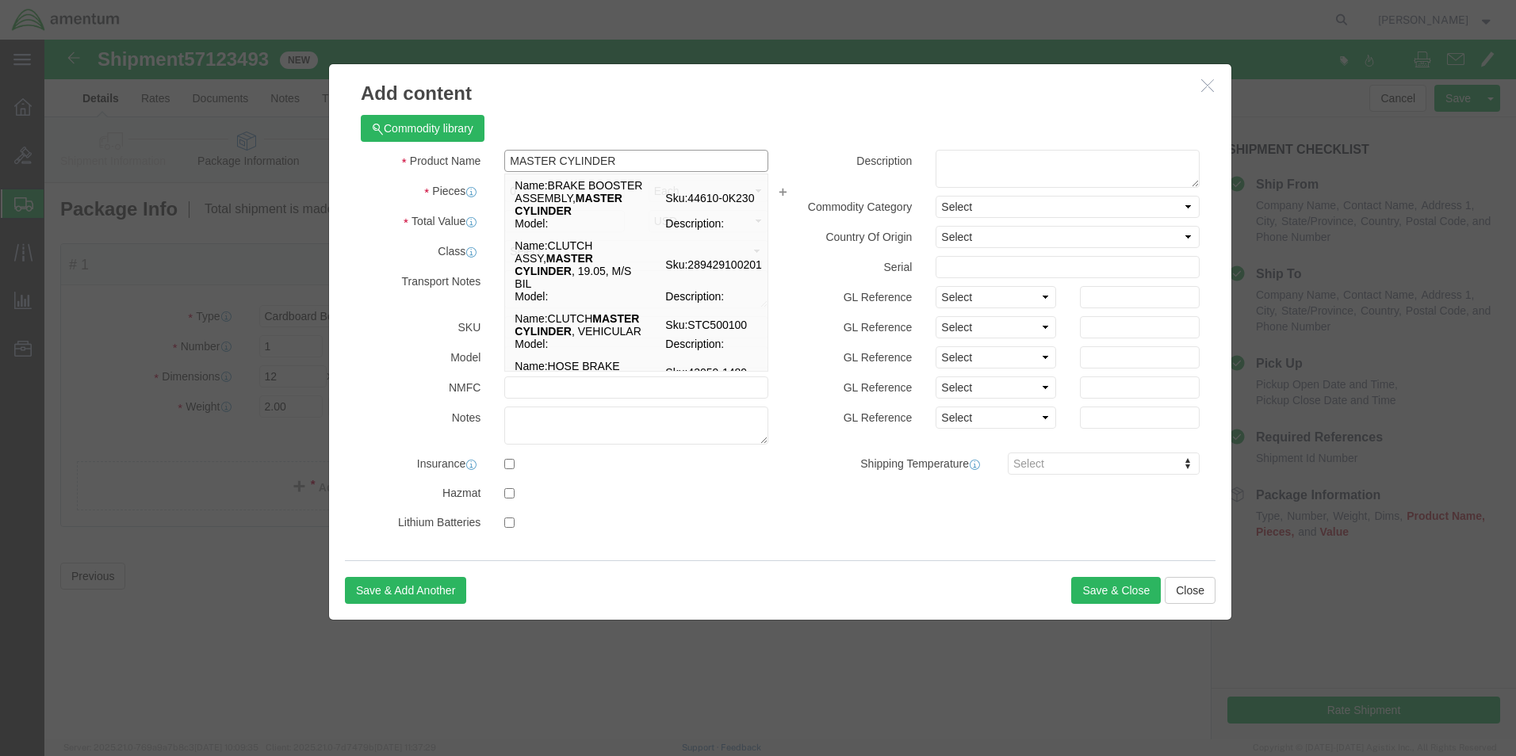
type input "MASTER CYLINDER"
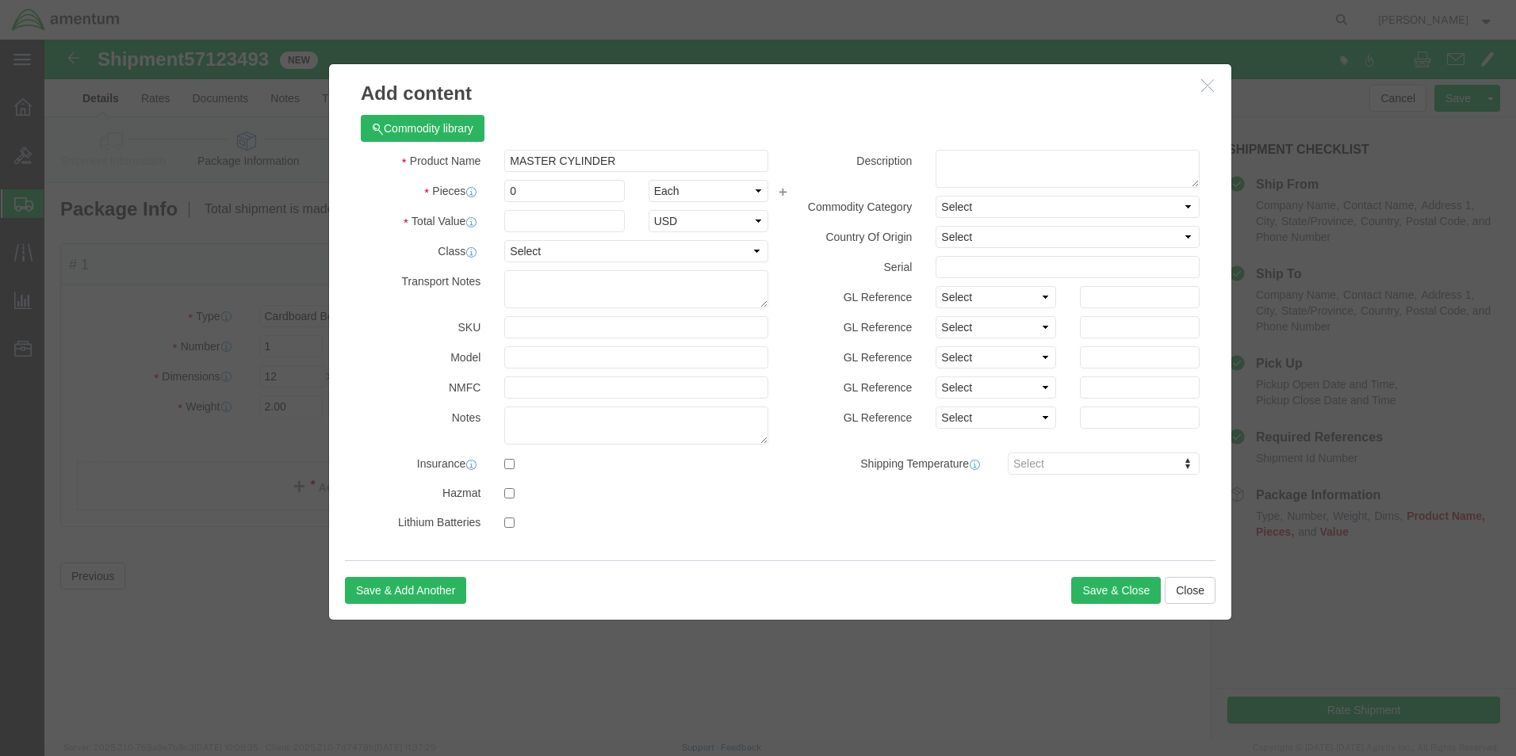
click div "Commodity library Product Name MASTER CYLINDER MASTER CYLINDER Pieces 0 Select …"
click input "0"
type input "1"
click input "text"
type input "2000.00"
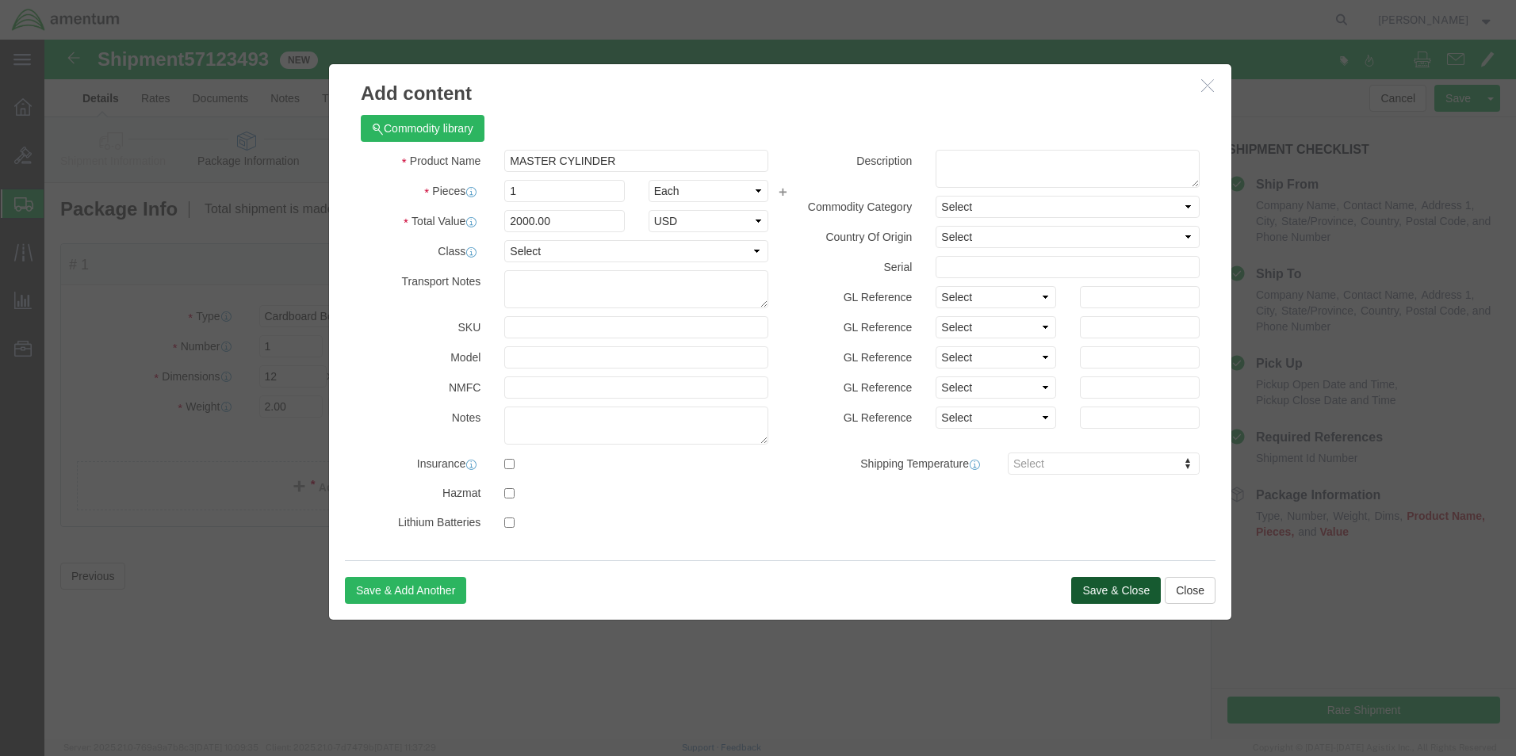
click button "Save & Close"
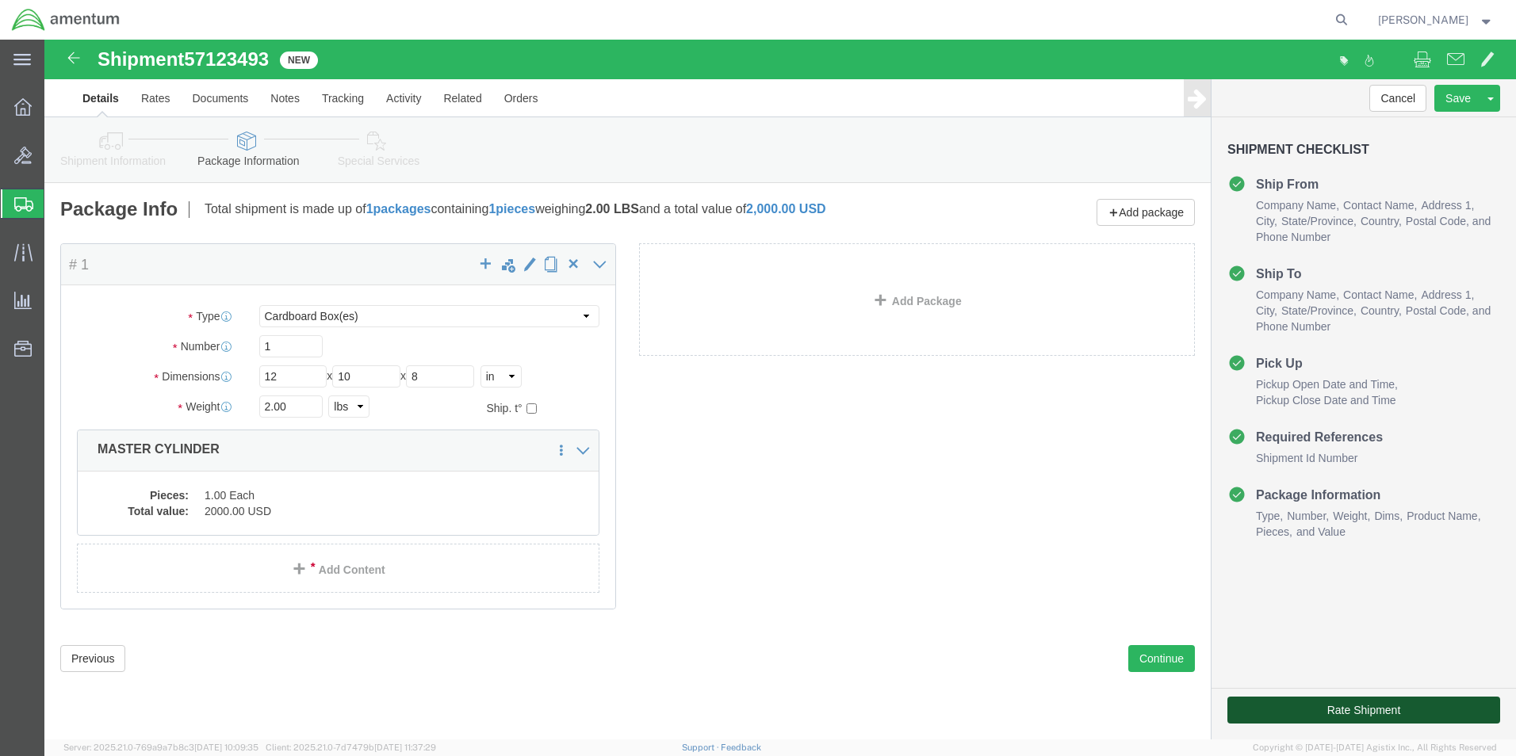
click button "Rate Shipment"
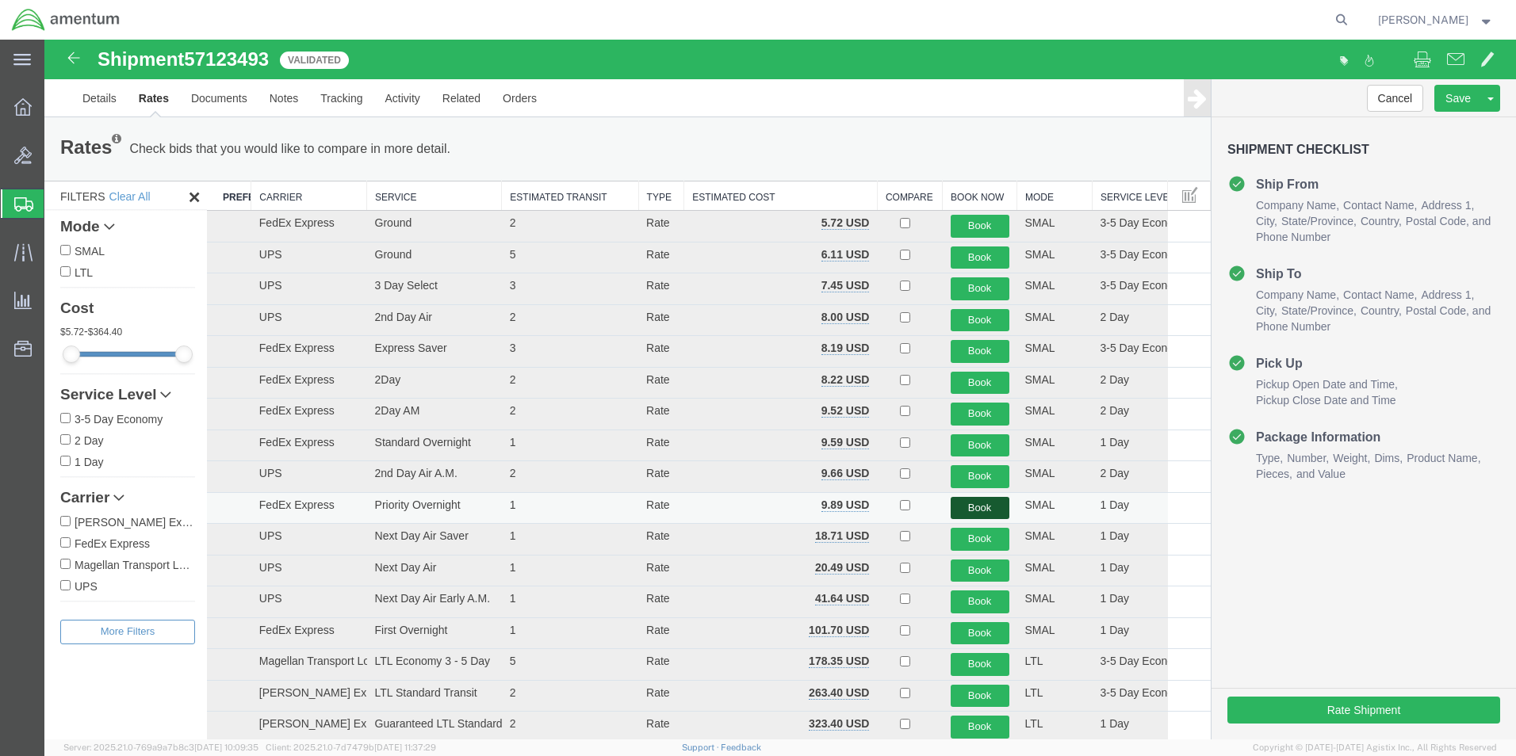
click at [981, 503] on button "Book" at bounding box center [980, 508] width 59 height 23
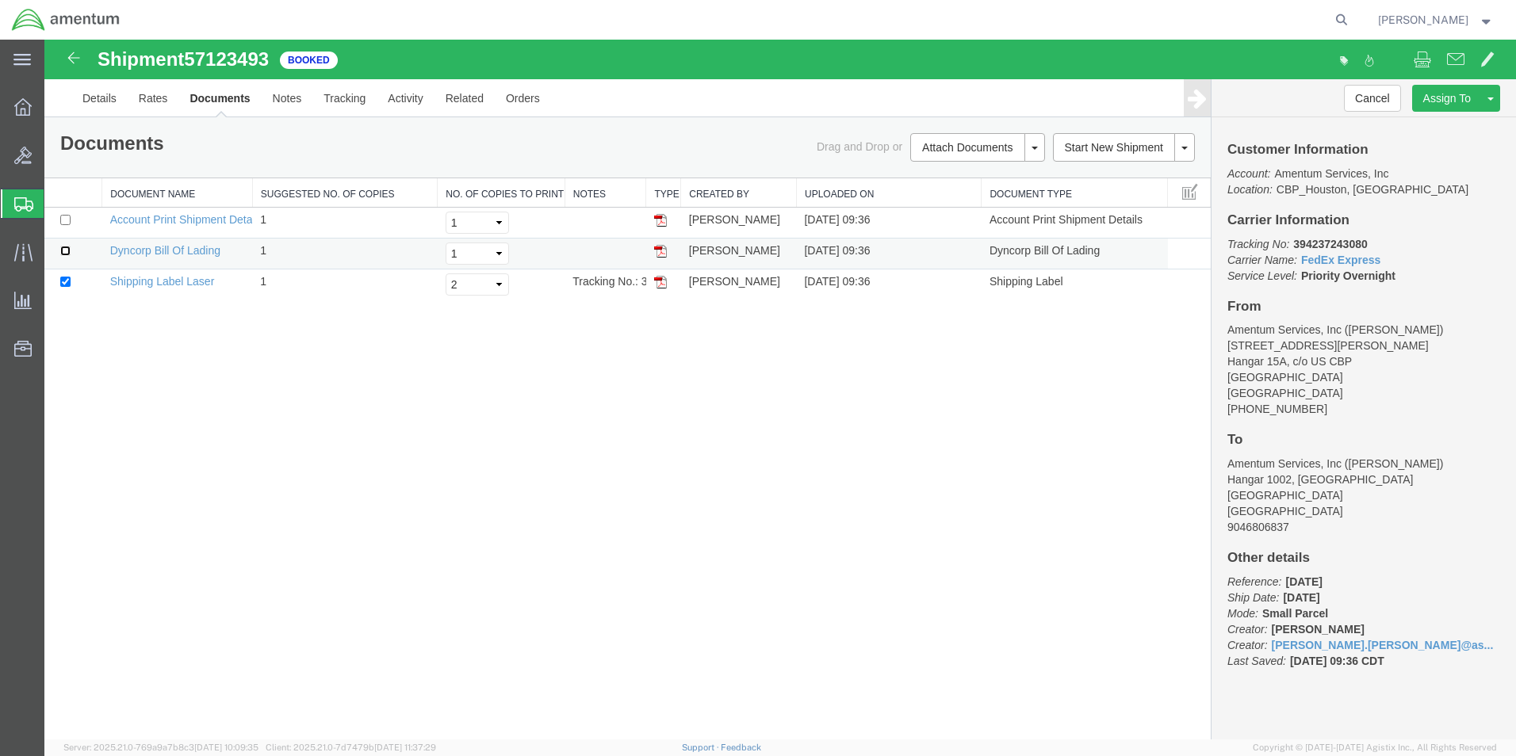
click at [63, 252] on input "checkbox" at bounding box center [65, 251] width 10 height 10
checkbox input "true"
click at [962, 178] on link "Print Documents" at bounding box center [975, 175] width 138 height 24
click at [98, 100] on link "Details" at bounding box center [99, 98] width 56 height 38
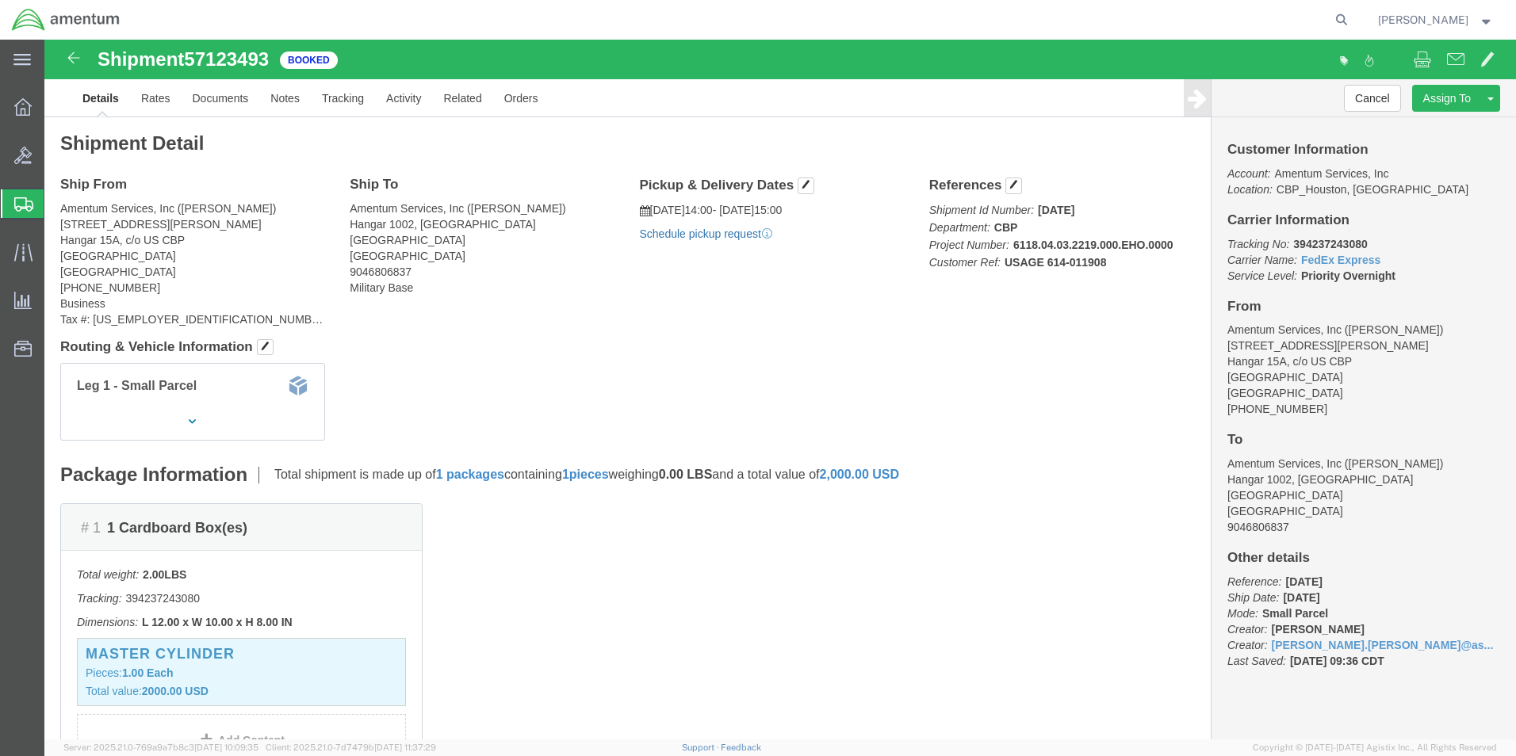
click link "Schedule pickup request"
